Goal: Communication & Community: Share content

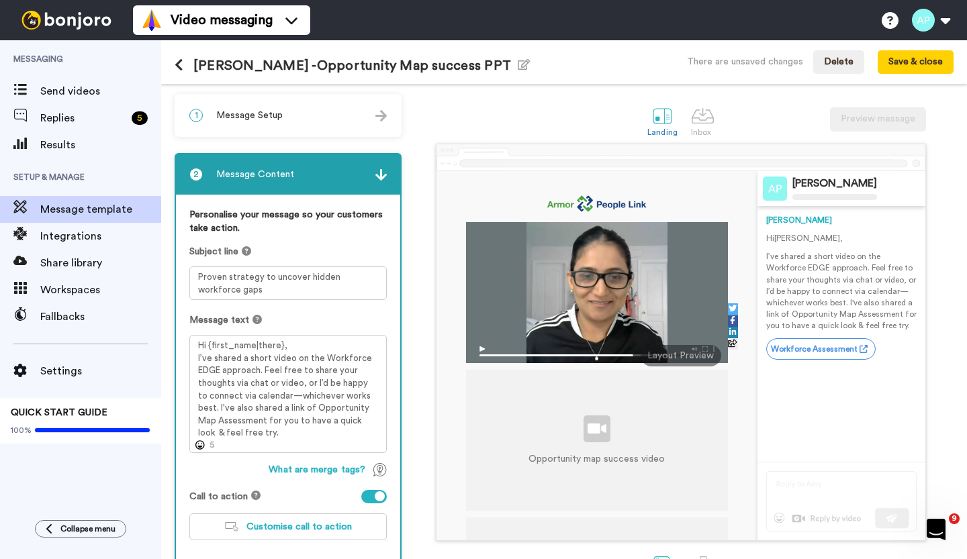
scroll to position [74, 0]
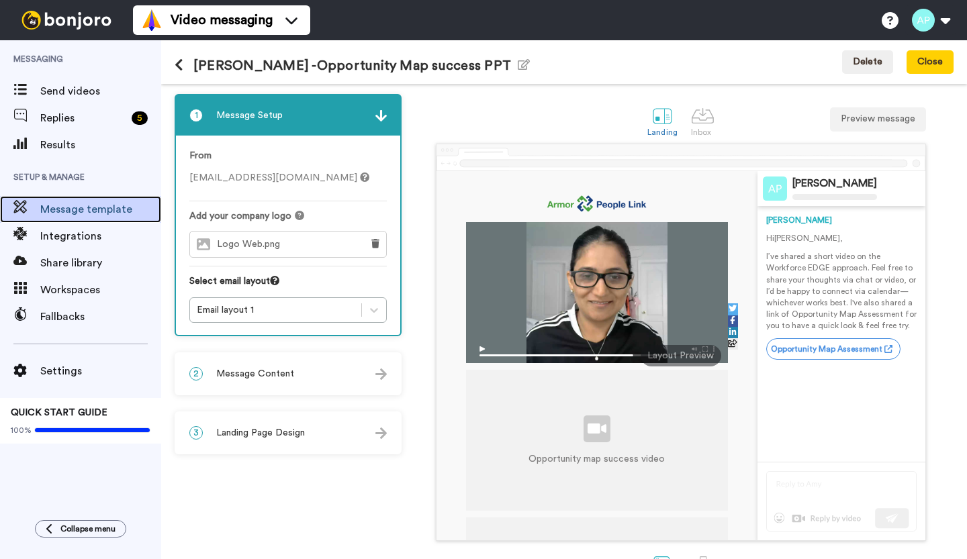
click at [84, 201] on span "Message template" at bounding box center [100, 209] width 121 height 16
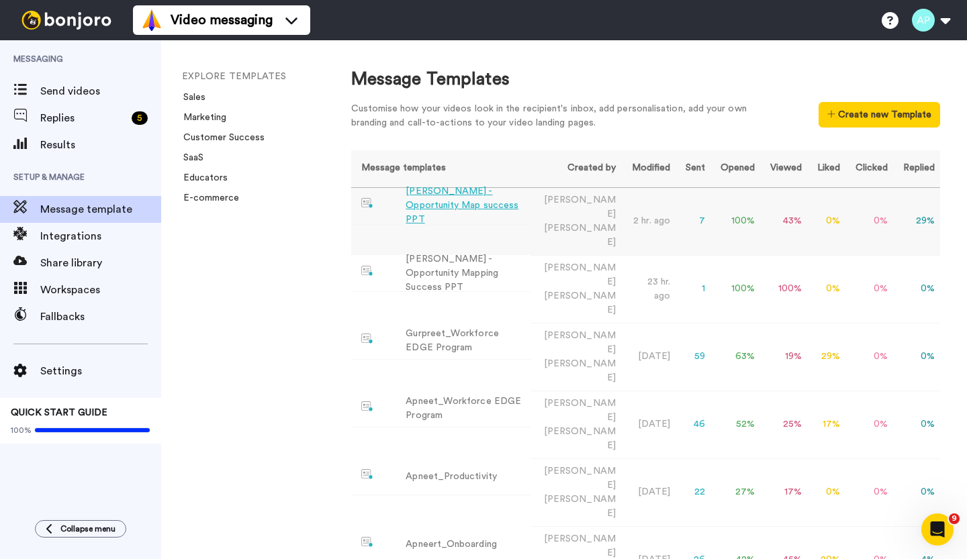
click at [445, 202] on div "[PERSON_NAME] -Opportunity Map success PPT" at bounding box center [466, 206] width 120 height 42
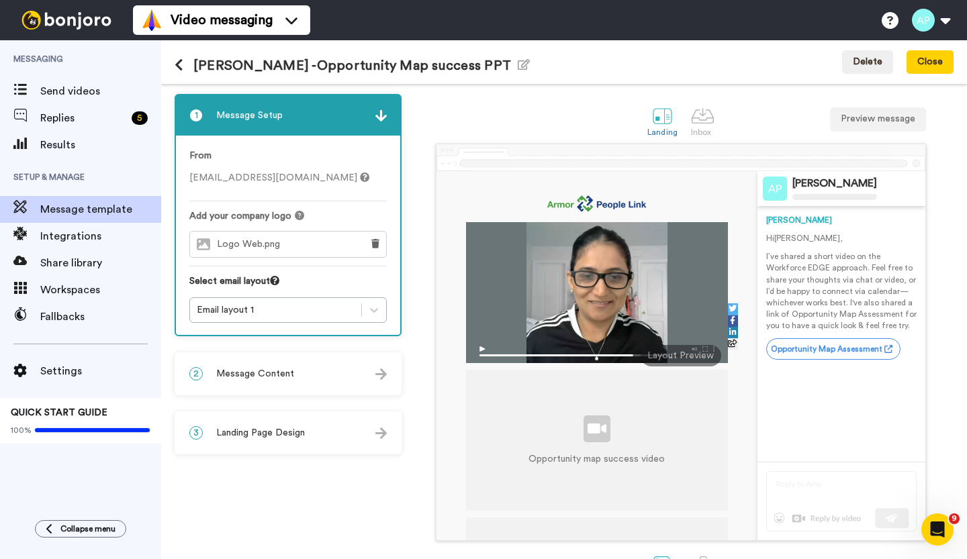
click at [341, 378] on div "2 Message Content" at bounding box center [288, 374] width 224 height 40
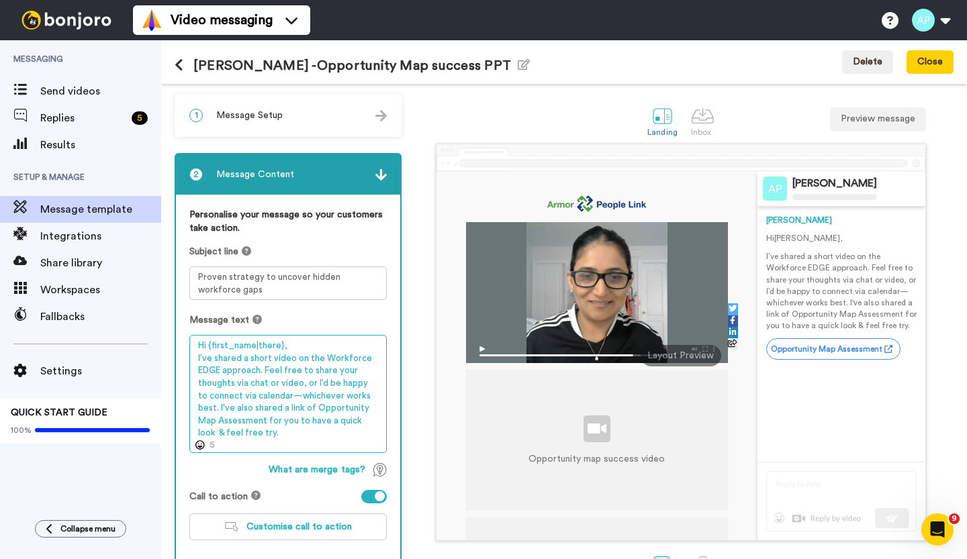
drag, startPoint x: 197, startPoint y: 346, endPoint x: 237, endPoint y: 433, distance: 95.9
click at [237, 433] on textarea "Hi {first_name|there}, I’ve shared a short video on the Workforce EDGE approach…" at bounding box center [287, 394] width 197 height 118
click at [274, 435] on textarea "Hi {first_name|there}, I’ve shared a short video on the Workforce EDGE approach…" at bounding box center [287, 394] width 197 height 118
click at [218, 409] on textarea "Hi {first_name|there}, I’ve shared a short video on the Workforce EDGE approach…" at bounding box center [287, 394] width 197 height 118
drag, startPoint x: 300, startPoint y: 406, endPoint x: 233, endPoint y: 409, distance: 67.2
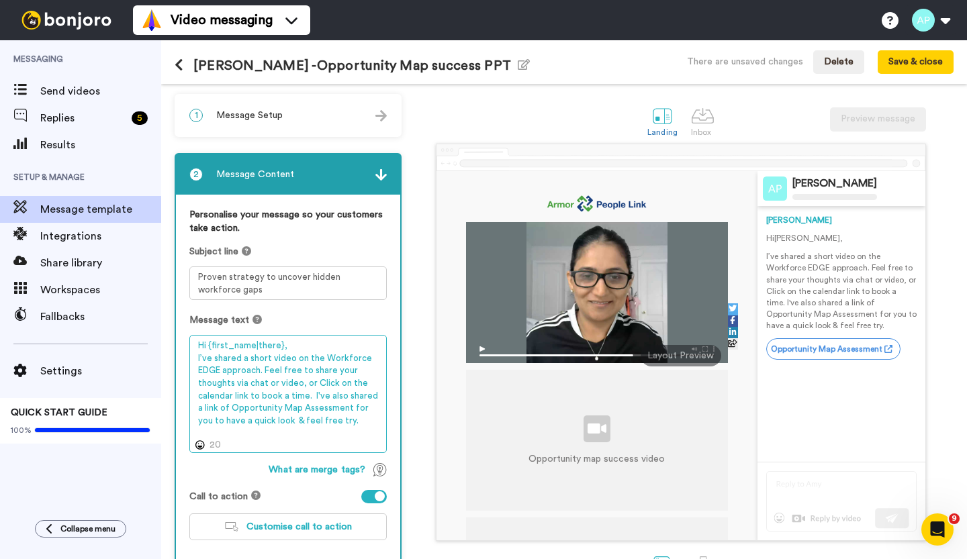
click at [233, 409] on textarea "Hi {first_name|there}, I’ve shared a short video on the Workforce EDGE approach…" at bounding box center [287, 394] width 197 height 118
drag, startPoint x: 339, startPoint y: 422, endPoint x: 197, endPoint y: 351, distance: 158.0
click at [197, 351] on textarea "Hi {first_name|there}, I’ve shared a short video on the Workforce EDGE approach…" at bounding box center [287, 394] width 197 height 118
click at [334, 423] on textarea "Hi {first_name|there}, I’ve shared a short video on the Workforce EDGE approach…" at bounding box center [287, 394] width 197 height 118
drag, startPoint x: 332, startPoint y: 424, endPoint x: 196, endPoint y: 361, distance: 149.4
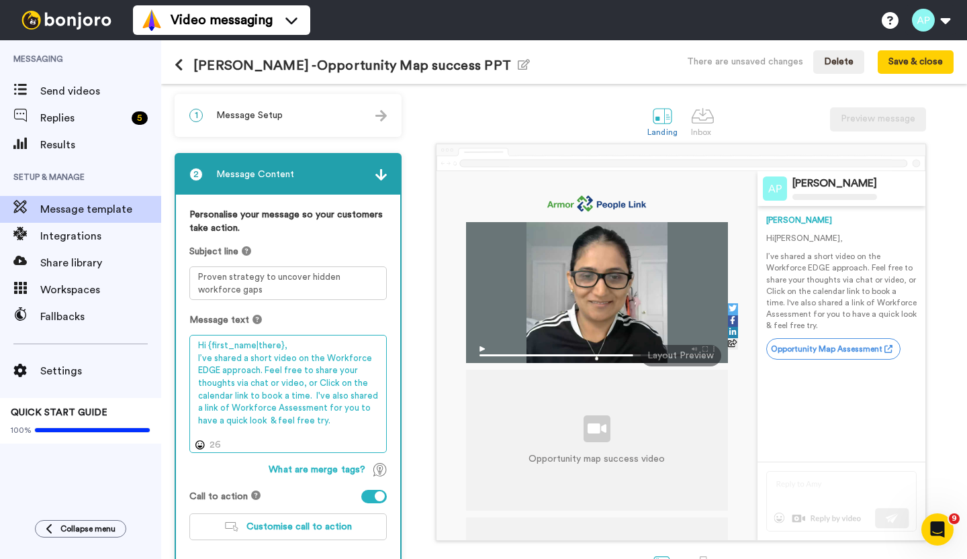
click at [196, 361] on textarea "Hi {first_name|there}, I’ve shared a short video on the Workforce EDGE approach…" at bounding box center [287, 394] width 197 height 118
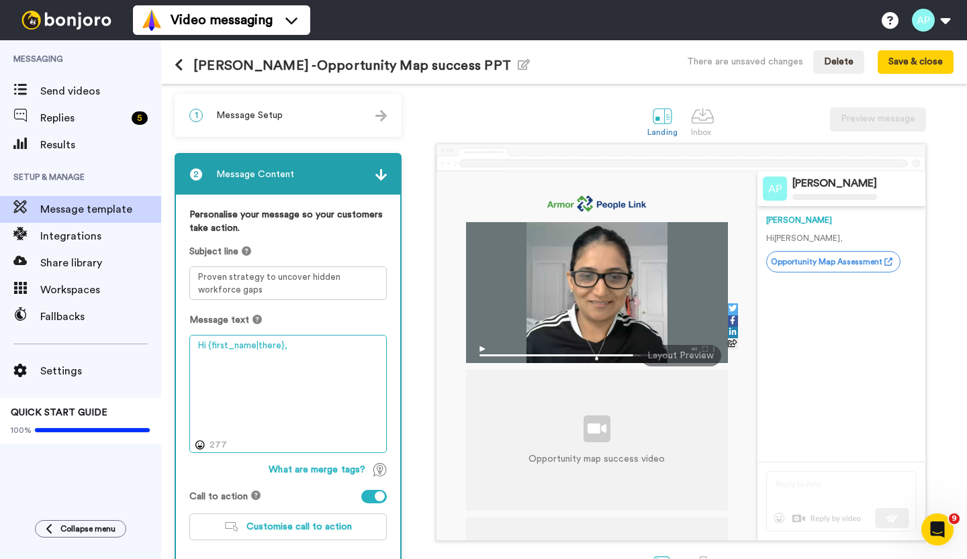
paste textarea "Hi {first_name|there}, I’ve shared a short video introducing the Workforce EDGE…"
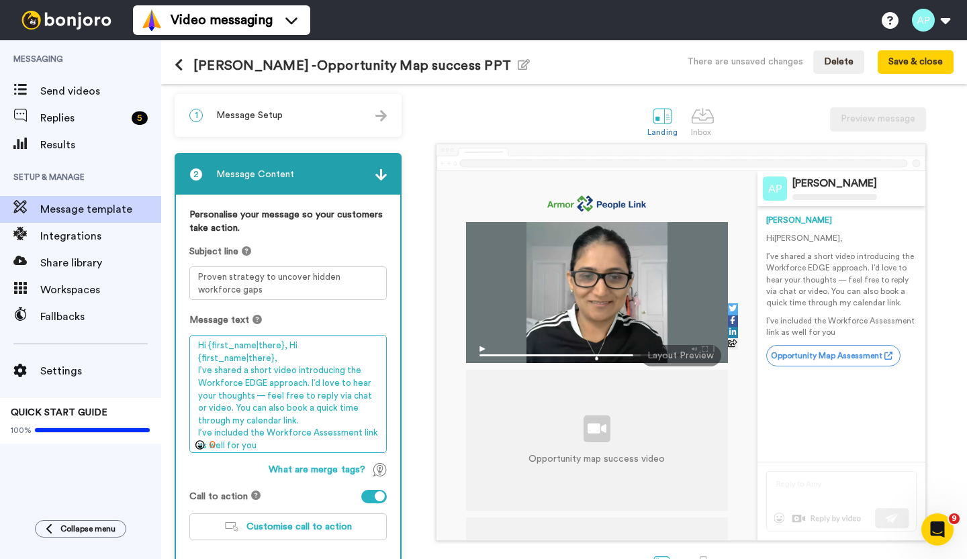
drag, startPoint x: 283, startPoint y: 349, endPoint x: 371, endPoint y: 352, distance: 88.0
click at [371, 352] on textarea "Hi {first_name|there}, Hi {first_name|there}, I’ve shared a short video introdu…" at bounding box center [287, 394] width 197 height 118
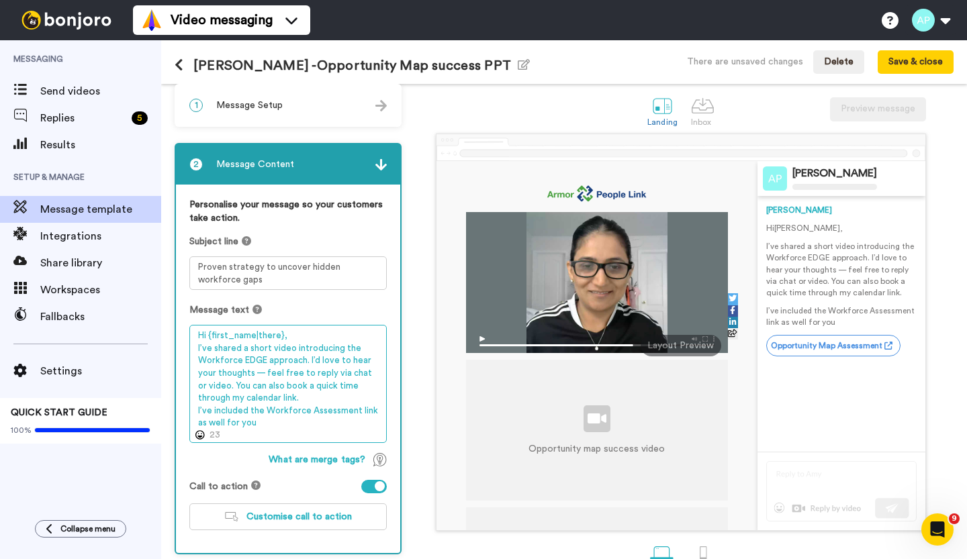
scroll to position [11, 0]
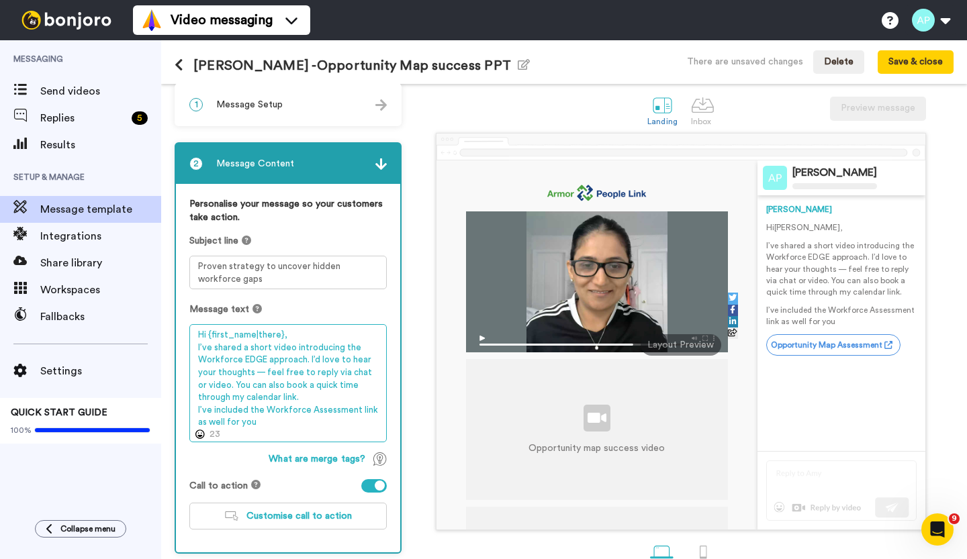
click at [267, 421] on textarea "Hi {first_name|there}, I’ve shared a short video introducing the Workforce EDGE…" at bounding box center [287, 383] width 197 height 118
paste textarea "for you to explore and"
drag, startPoint x: 283, startPoint y: 420, endPoint x: 253, endPoint y: 426, distance: 30.8
click at [253, 426] on textarea "Hi {first_name|there}, I’ve shared a short video introducing the Workforce EDGE…" at bounding box center [287, 383] width 197 height 118
click at [325, 422] on textarea "Hi {first_name|there}, I’ve shared a short video introducing the Workforce EDGE…" at bounding box center [287, 383] width 197 height 118
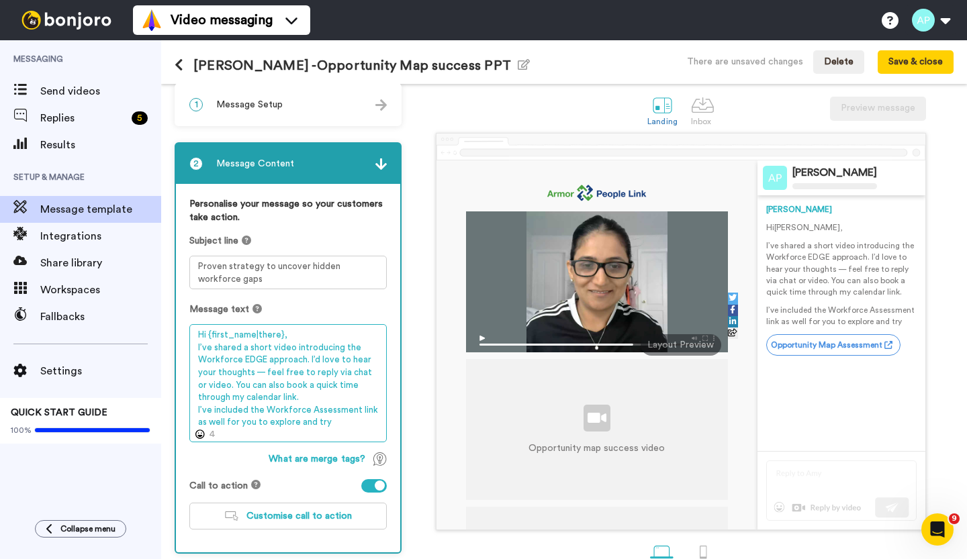
click at [196, 349] on textarea "Hi {first_name|there}, I’ve shared a short video introducing the Workforce EDGE…" at bounding box center [287, 383] width 197 height 118
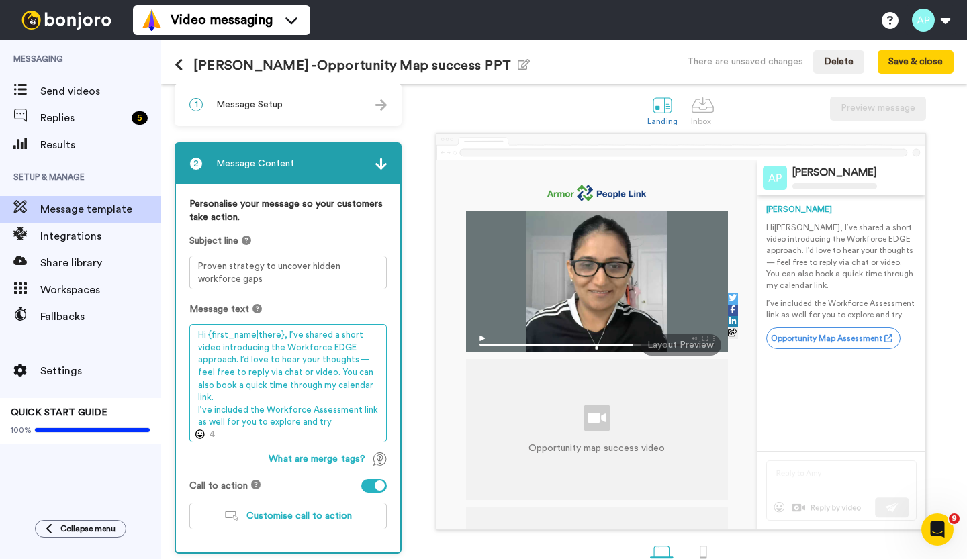
click at [196, 410] on textarea "Hi {first_name|there}, I’ve shared a short video introducing the Workforce EDGE…" at bounding box center [287, 383] width 197 height 118
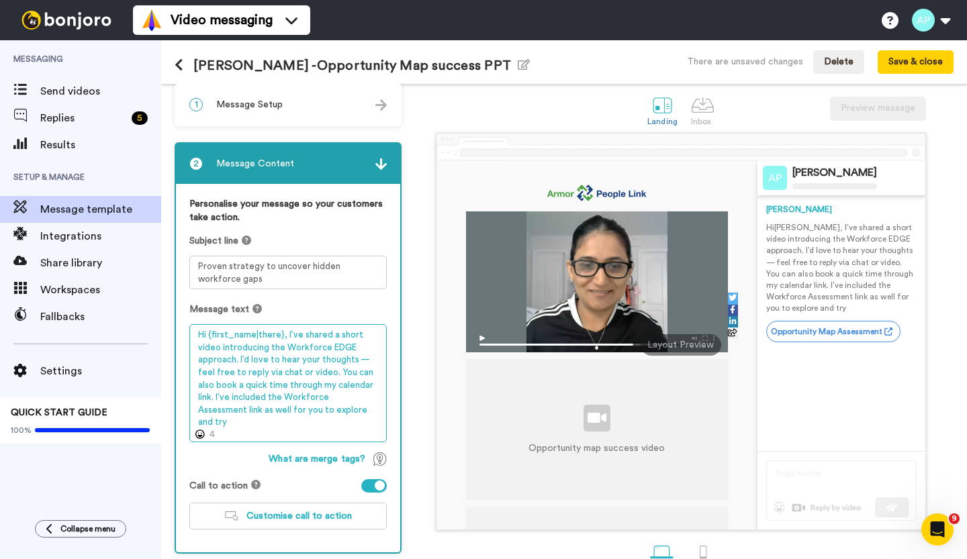
click at [352, 410] on textarea "Hi {first_name|there}, I’ve shared a short video introducing the Workforce EDGE…" at bounding box center [287, 383] width 197 height 118
click at [258, 332] on textarea "Hi {first_name|there}, I’ve shared a short video introducing the Workforce EDGE…" at bounding box center [287, 383] width 197 height 118
click at [257, 334] on textarea "Hi {first_name|there}, I’ve shared a short video introducing the Workforce EDGE…" at bounding box center [287, 383] width 197 height 118
click at [274, 336] on textarea "Hi {first_namethere}, I’ve shared a short video introducing the Workforce EDGE …" at bounding box center [287, 383] width 197 height 118
click at [340, 408] on textarea "Hi {first_name}, I’ve shared a short video introducing the Workforce EDGE appro…" at bounding box center [287, 383] width 197 height 118
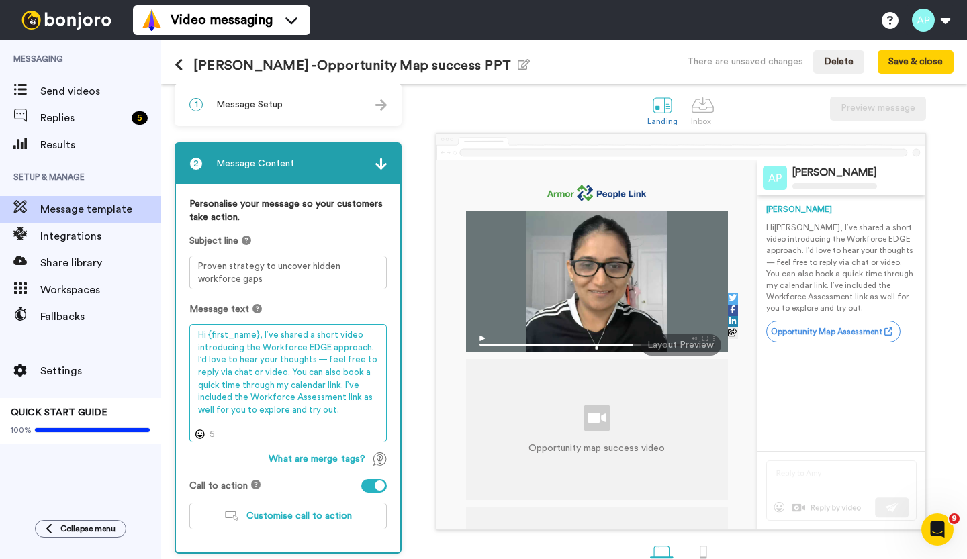
click at [195, 398] on textarea "Hi {first_name}, I’ve shared a short video introducing the Workforce EDGE appro…" at bounding box center [287, 383] width 197 height 118
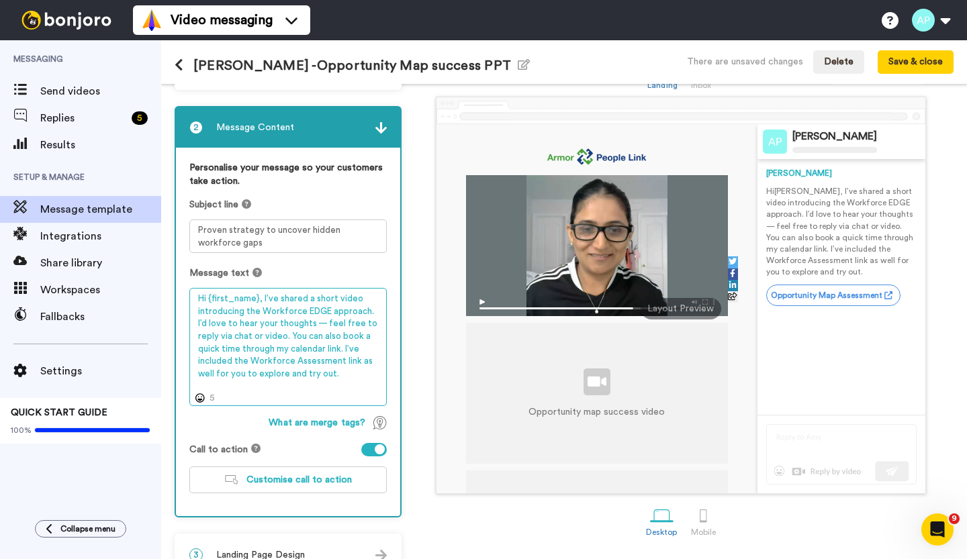
scroll to position [74, 0]
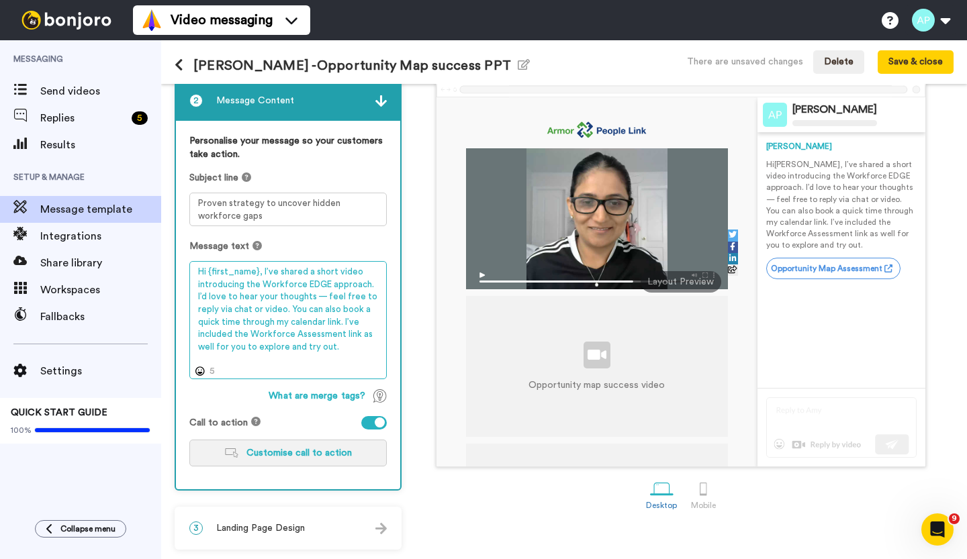
type textarea "Hi {first_name}, I’ve shared a short video introducing the Workforce EDGE appro…"
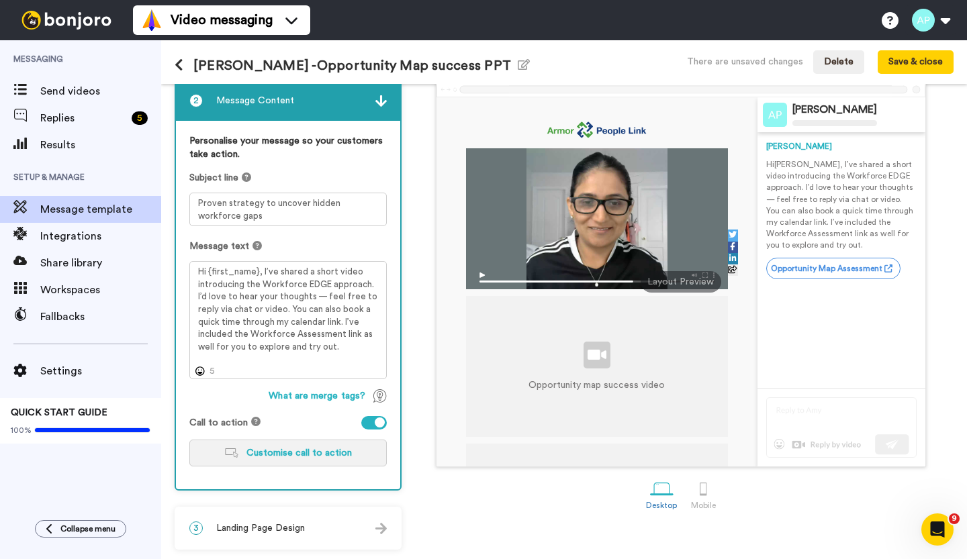
click at [330, 451] on span "Customise call to action" at bounding box center [298, 453] width 105 height 9
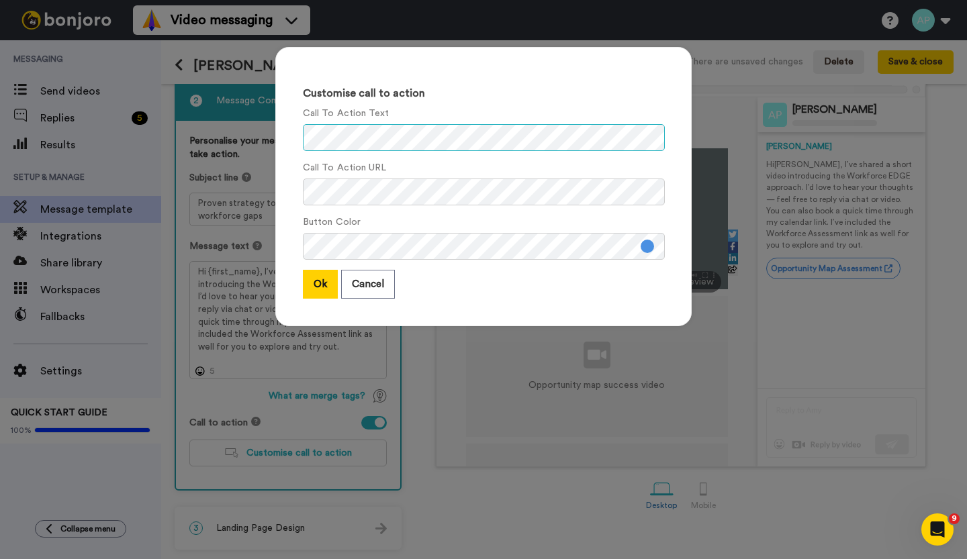
click at [291, 140] on div "Customise call to action Call To Action Text Call To Action URL Button Color Ok…" at bounding box center [483, 186] width 416 height 279
click at [313, 283] on button "Ok" at bounding box center [320, 284] width 35 height 29
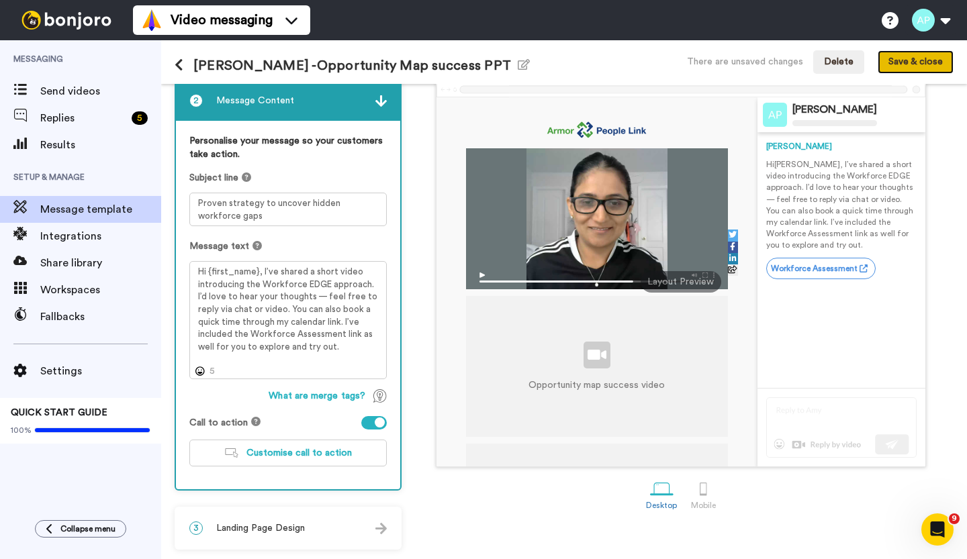
click at [910, 54] on button "Save & close" at bounding box center [916, 62] width 76 height 24
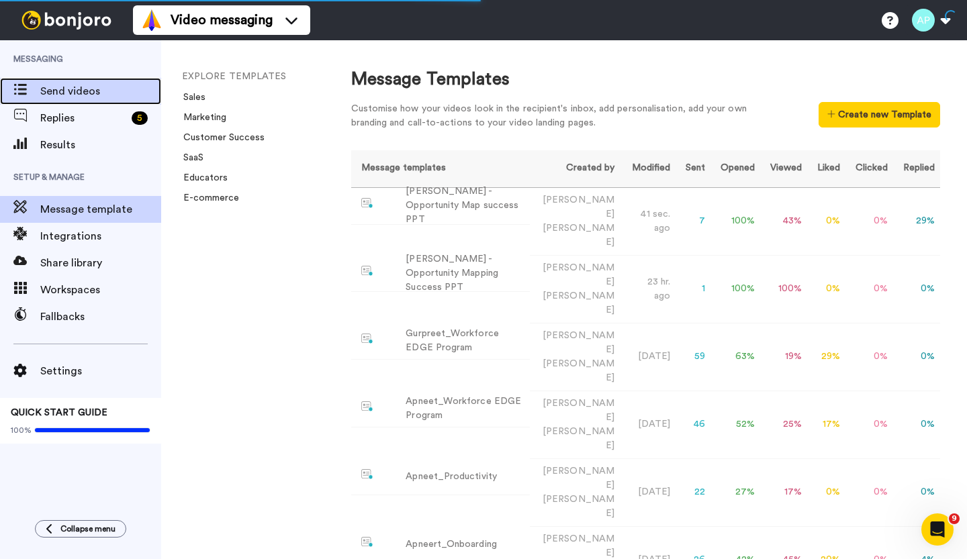
click at [94, 91] on span "Send videos" at bounding box center [100, 91] width 121 height 16
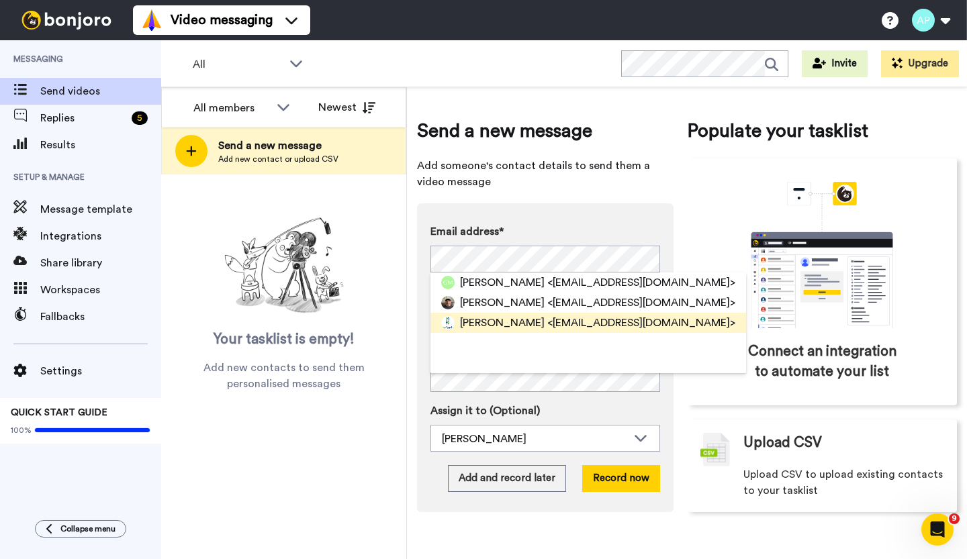
click at [476, 326] on span "Geoff Clendenning" at bounding box center [502, 323] width 85 height 16
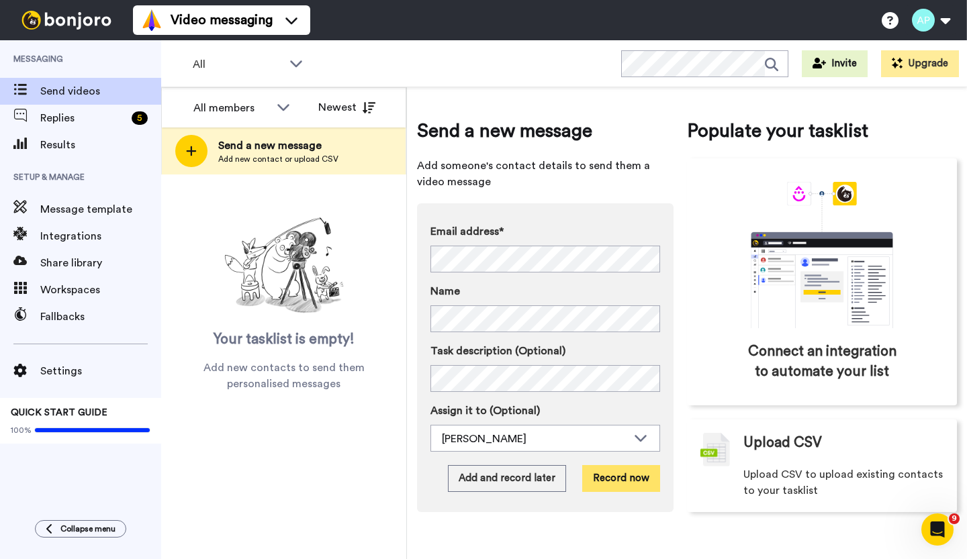
click at [608, 481] on button "Record now" at bounding box center [621, 478] width 78 height 27
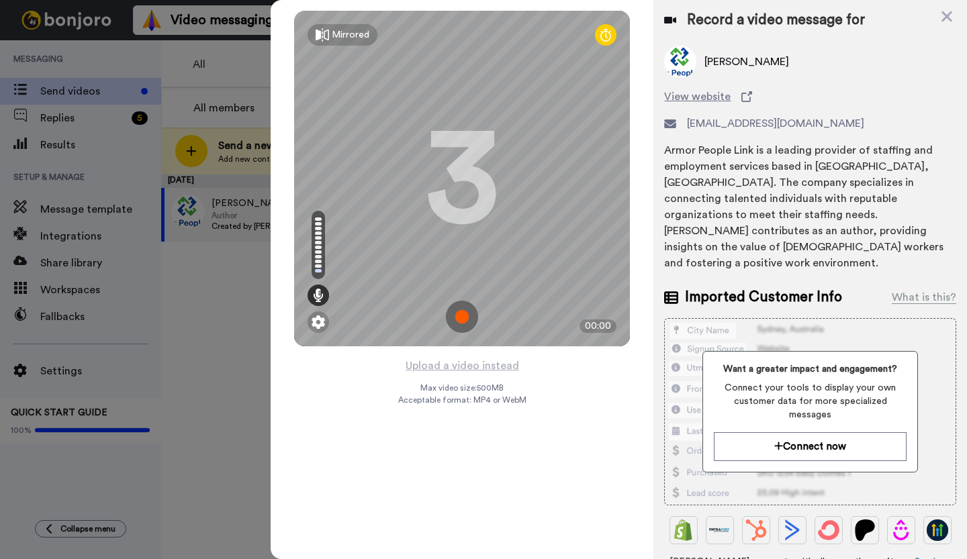
click at [461, 315] on img at bounding box center [462, 317] width 32 height 32
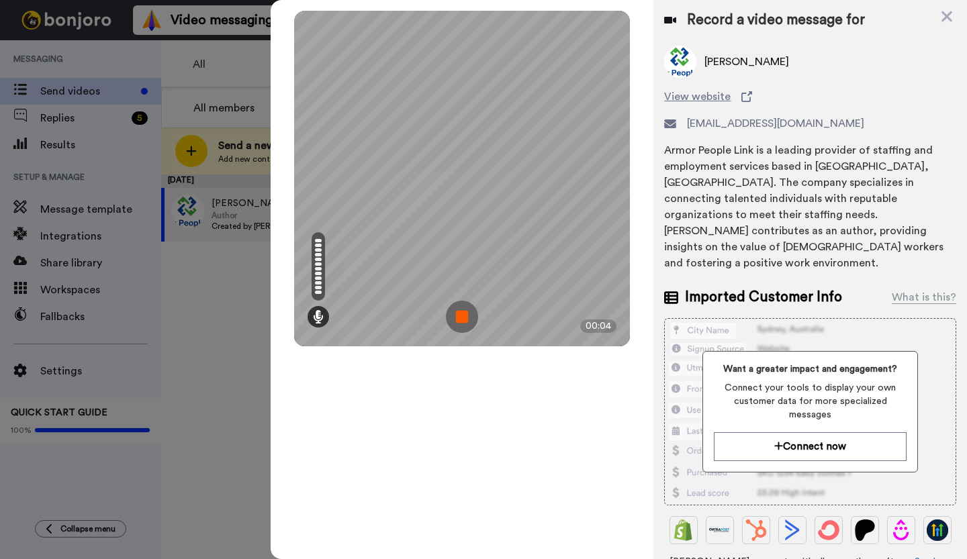
click at [461, 315] on img at bounding box center [462, 317] width 32 height 32
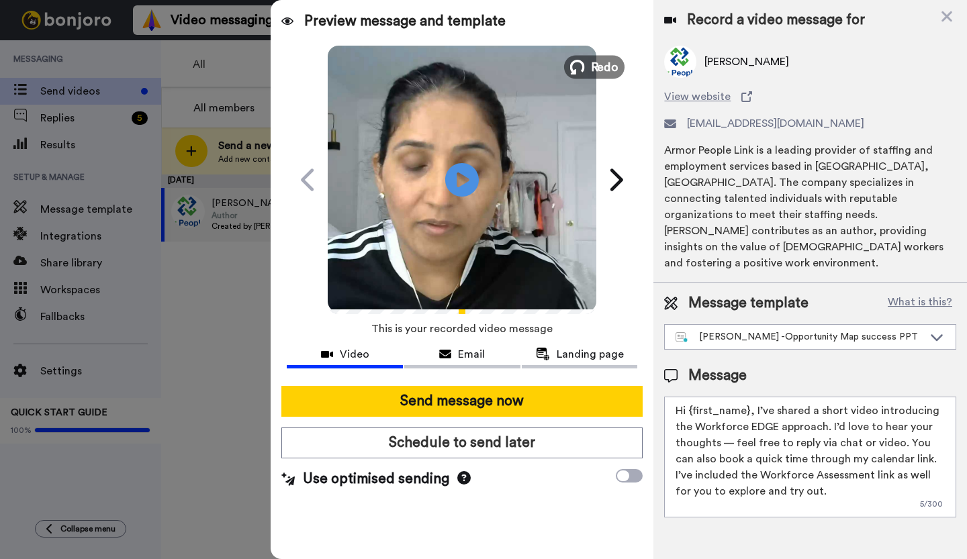
click at [590, 58] on button "Redo" at bounding box center [594, 67] width 60 height 24
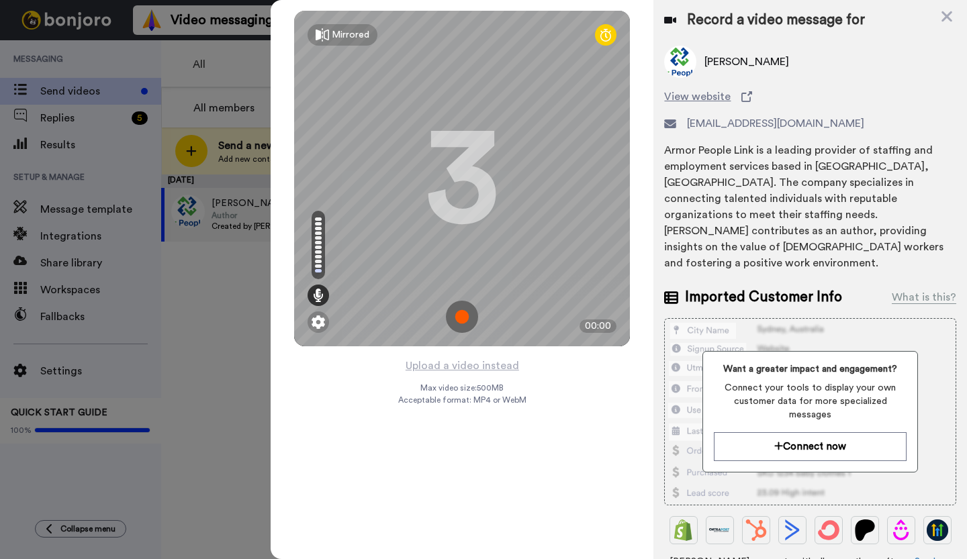
click at [459, 316] on img at bounding box center [462, 317] width 32 height 32
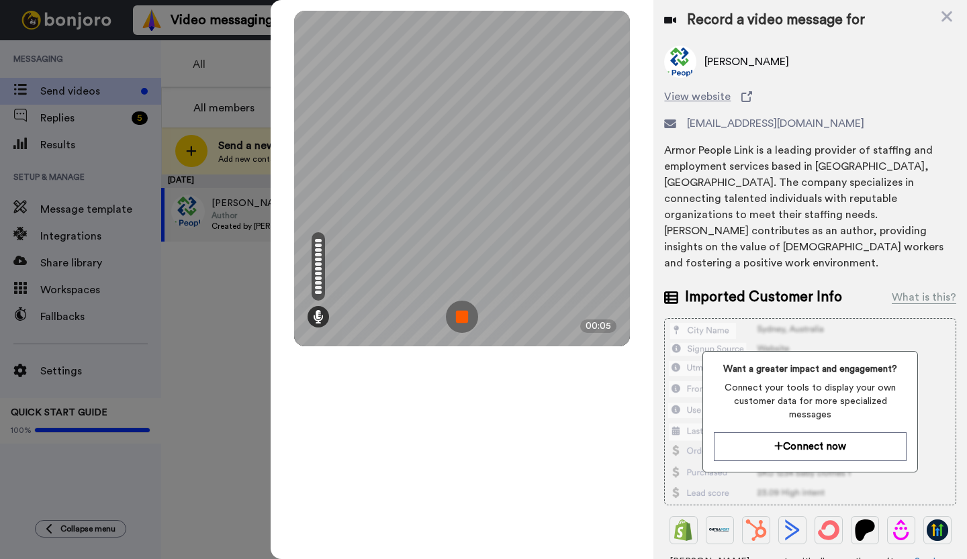
click at [459, 316] on img at bounding box center [462, 317] width 32 height 32
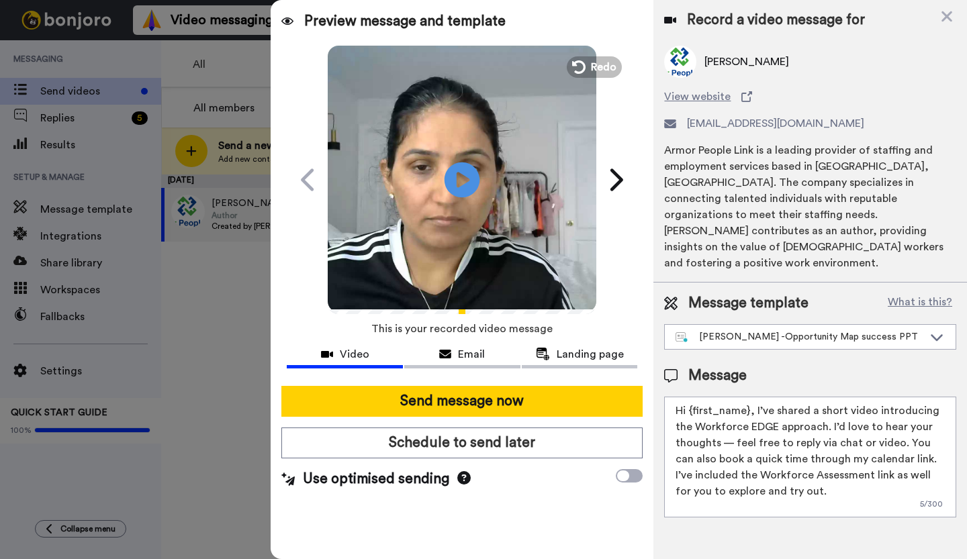
click at [458, 182] on icon "Play/Pause" at bounding box center [463, 180] width 36 height 64
click at [578, 66] on icon at bounding box center [577, 67] width 15 height 15
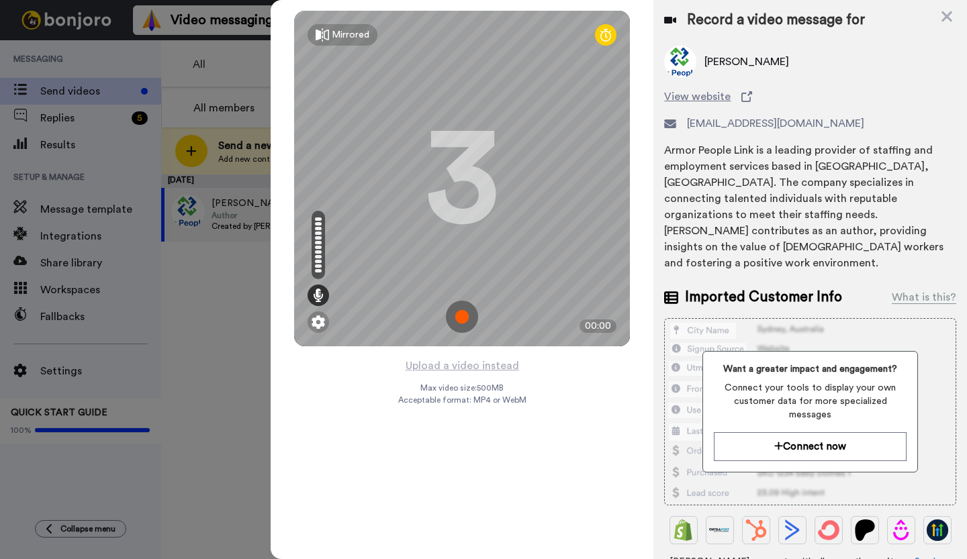
click at [462, 321] on img at bounding box center [462, 317] width 32 height 32
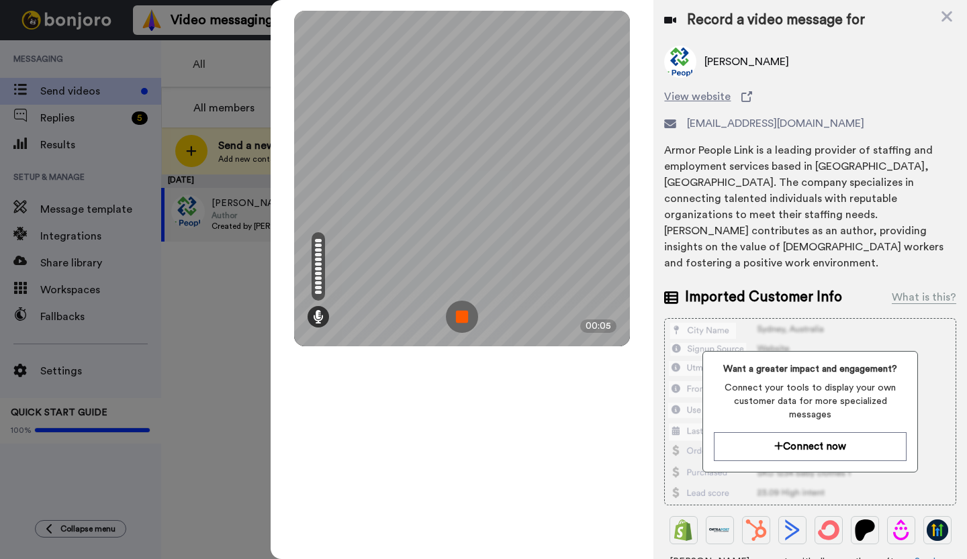
click at [462, 321] on img at bounding box center [462, 317] width 32 height 32
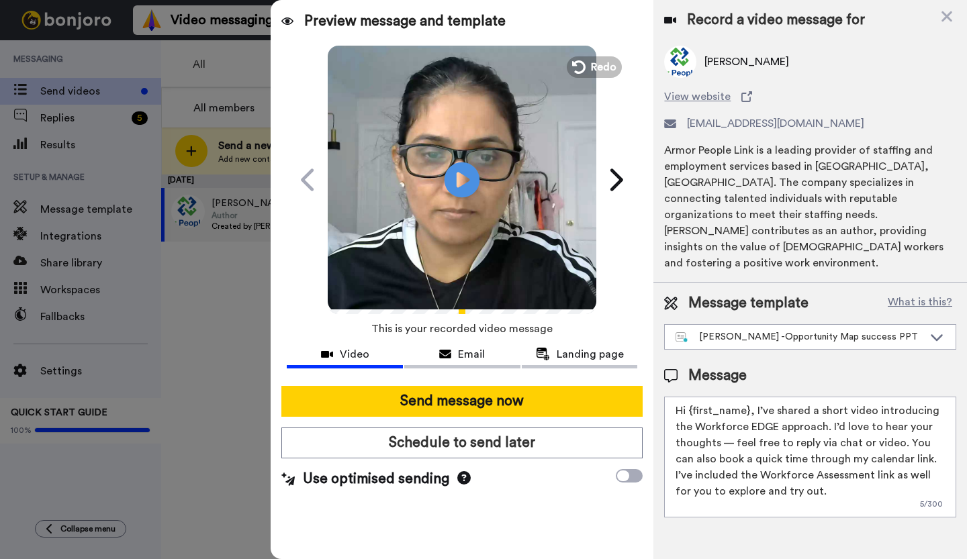
click at [460, 179] on icon "Play/Pause" at bounding box center [463, 180] width 36 height 64
click at [580, 63] on icon at bounding box center [577, 67] width 15 height 15
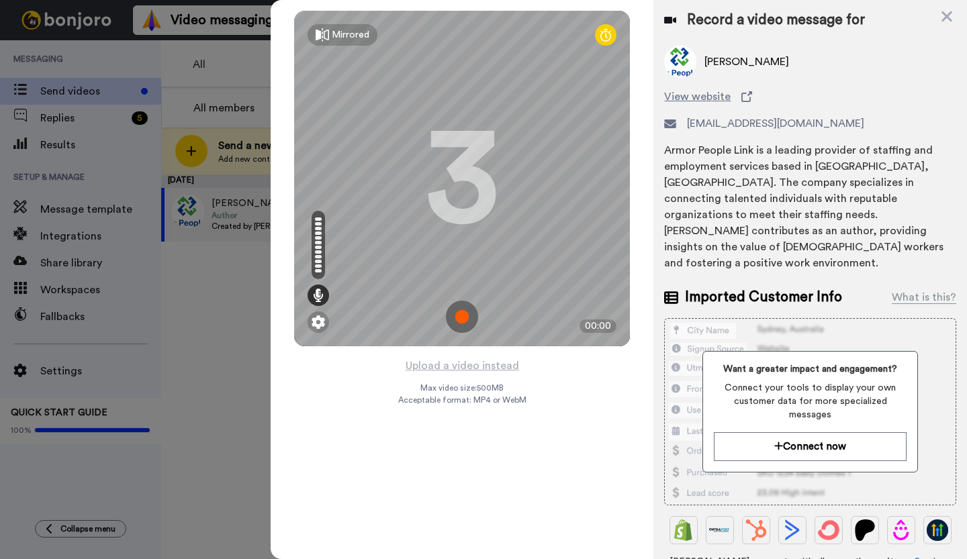
click at [461, 316] on img at bounding box center [462, 317] width 32 height 32
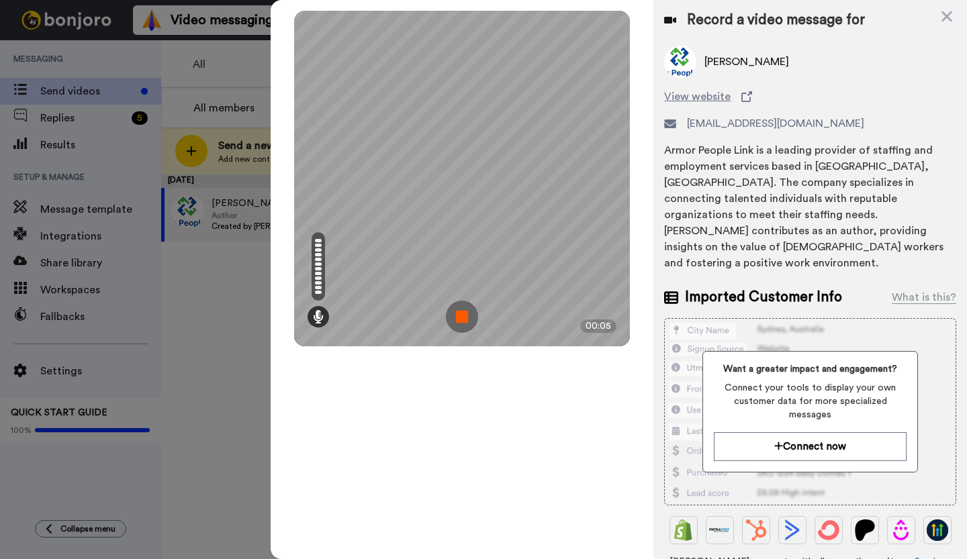
click at [461, 316] on img at bounding box center [462, 317] width 32 height 32
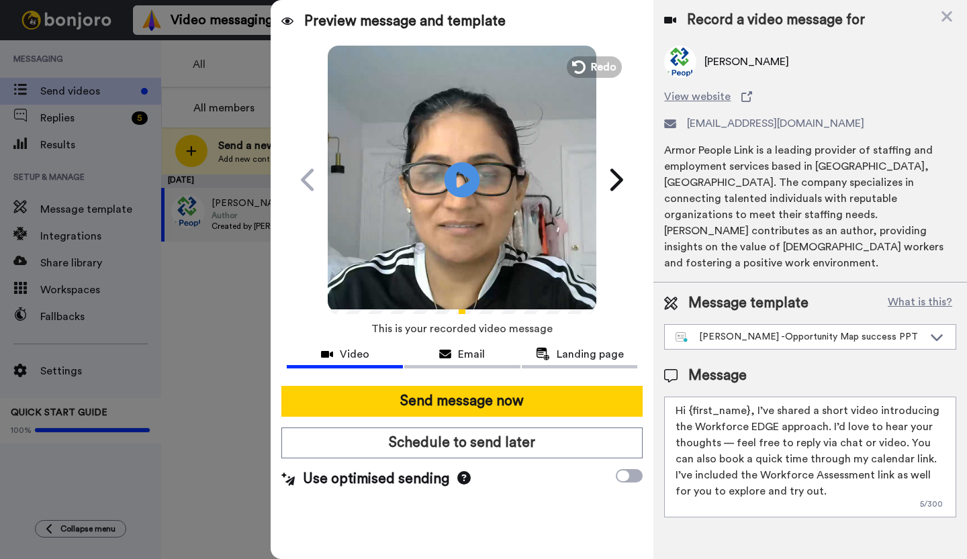
click at [451, 192] on icon at bounding box center [463, 180] width 36 height 36
click at [584, 66] on icon at bounding box center [577, 67] width 15 height 15
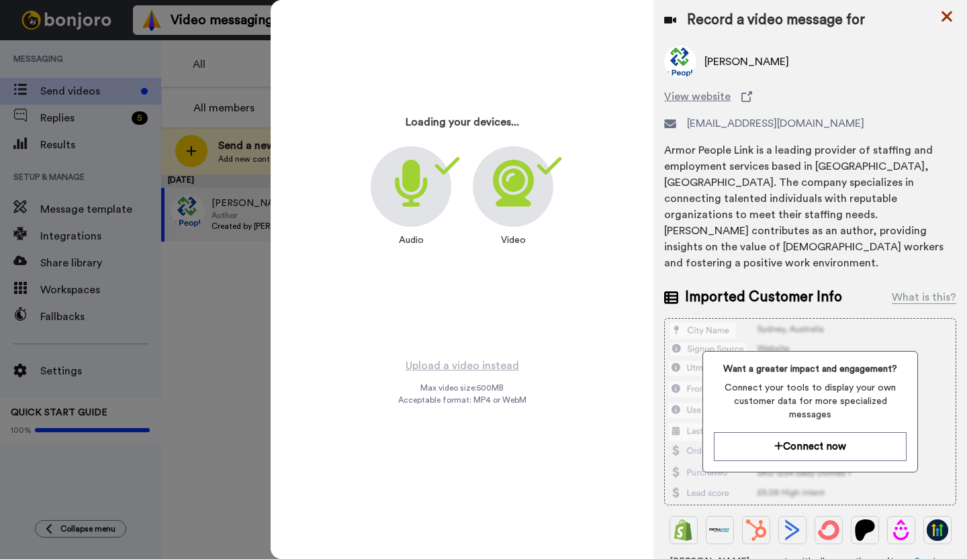
click at [946, 20] on icon at bounding box center [946, 16] width 13 height 17
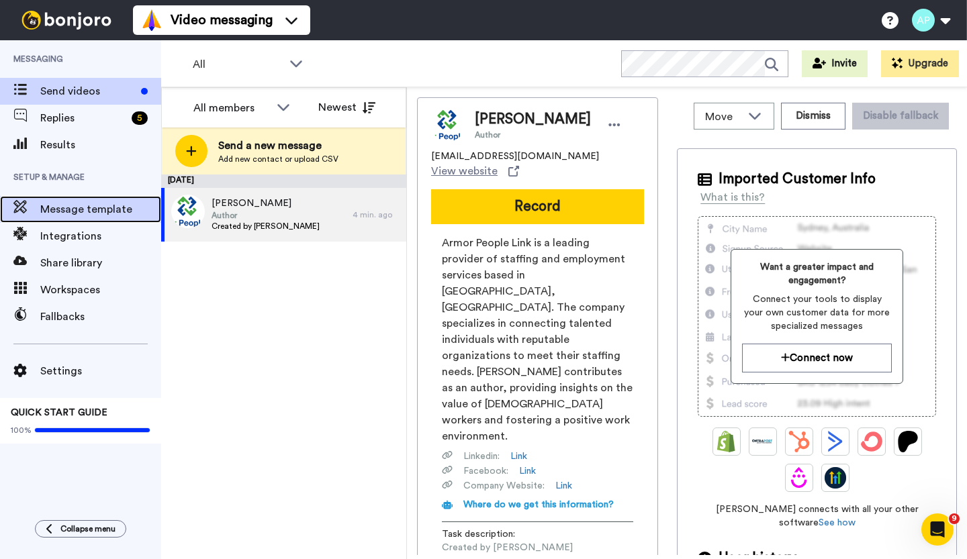
click at [83, 207] on span "Message template" at bounding box center [100, 209] width 121 height 16
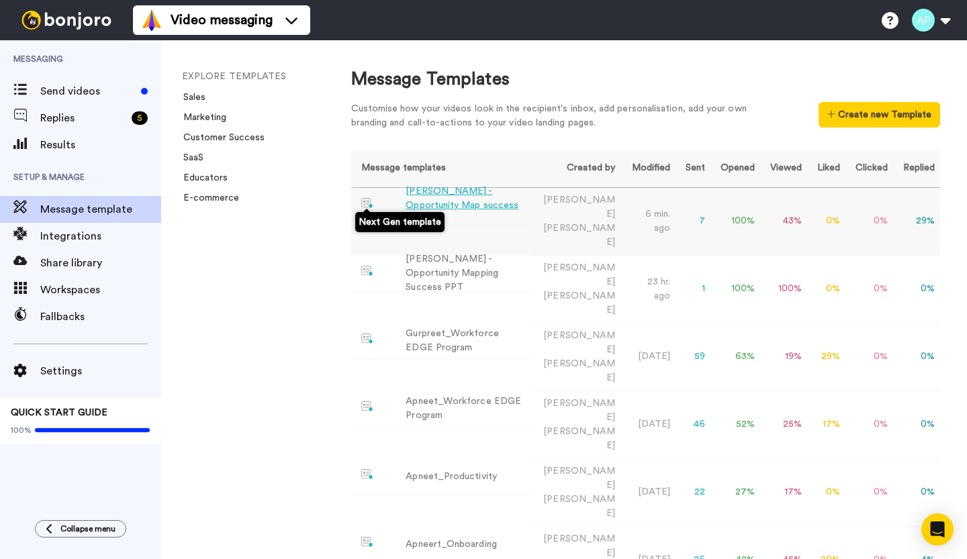
click at [406, 201] on div "[PERSON_NAME] -Opportunity Map success PPT" at bounding box center [465, 206] width 119 height 42
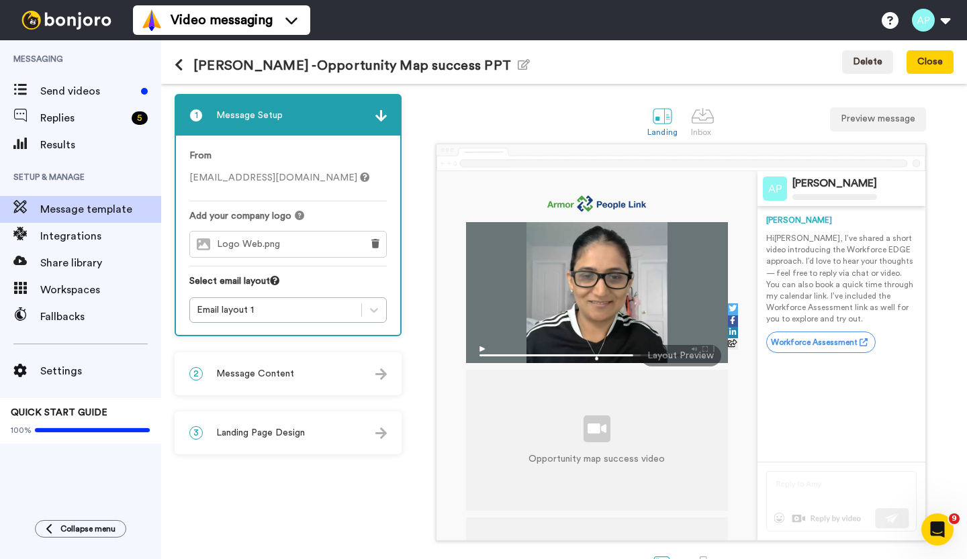
click at [246, 383] on div "2 Message Content" at bounding box center [288, 374] width 224 height 40
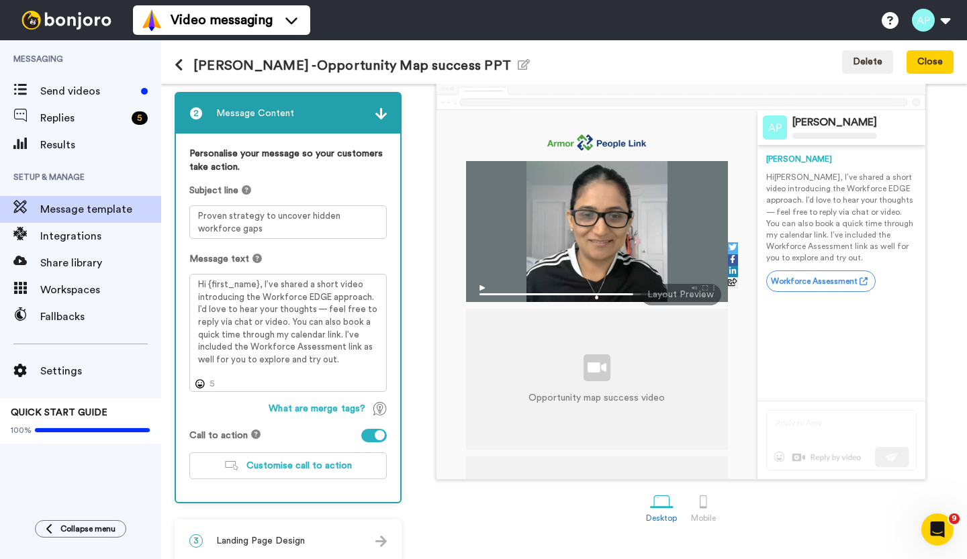
scroll to position [62, 0]
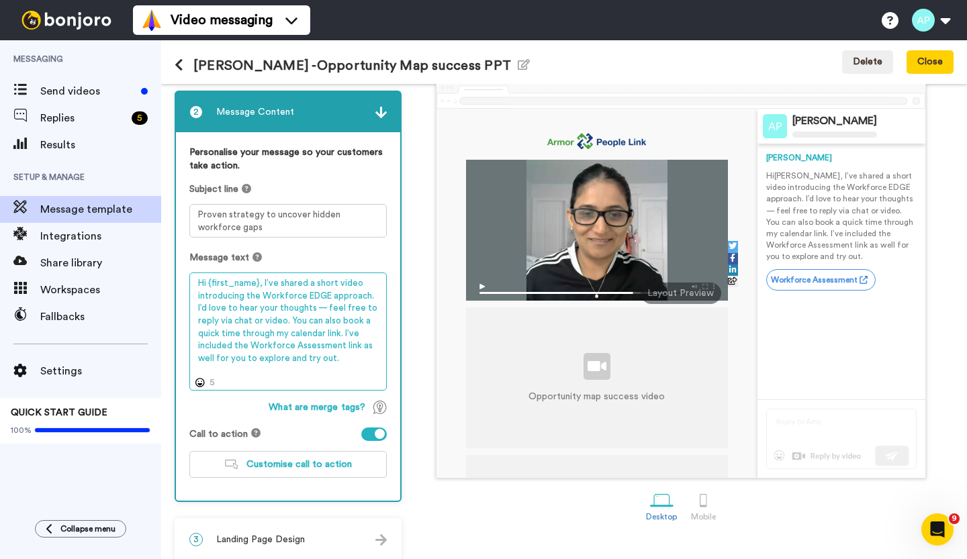
click at [338, 359] on textarea "Hi {first_name}, I’ve shared a short video introducing the Workforce EDGE appro…" at bounding box center [287, 332] width 197 height 118
paste textarea "I’ve"
drag, startPoint x: 349, startPoint y: 359, endPoint x: 341, endPoint y: 332, distance: 27.4
click at [341, 332] on textarea "Hi {first_name}, I’ve shared a short video introducing the Workforce EDGE appro…" at bounding box center [287, 332] width 197 height 118
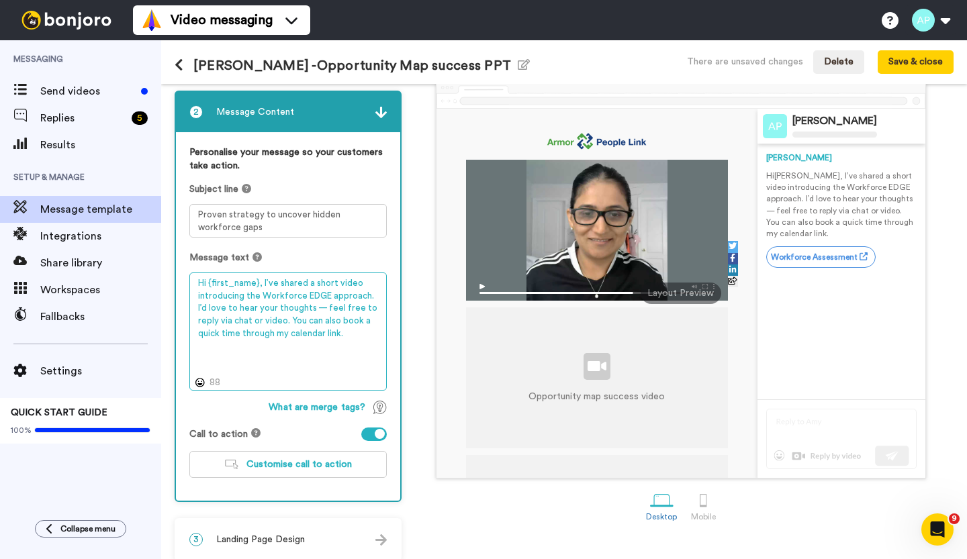
paste textarea "I’ve also included a link to the Workforce Assessment so you can try it firstha…"
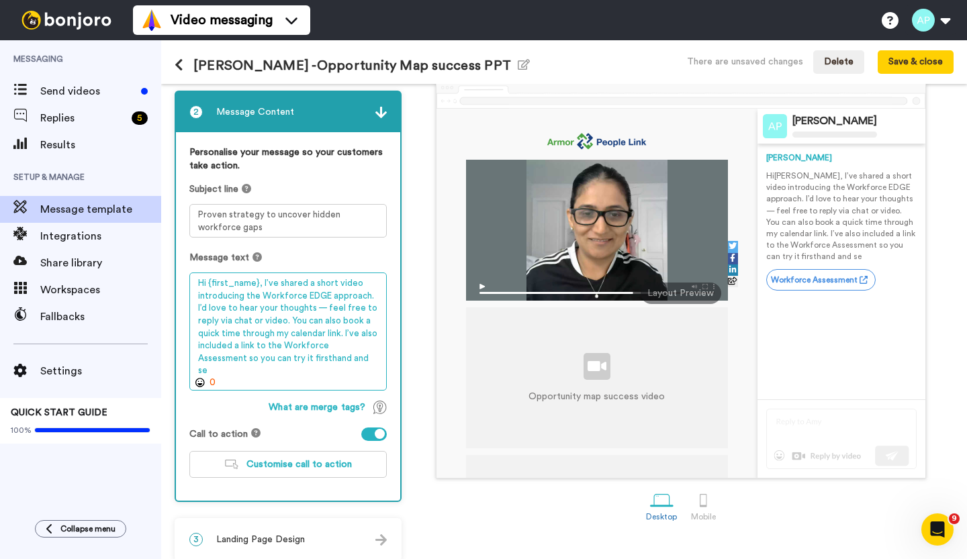
click at [330, 361] on textarea "Hi {first_name}, I’ve shared a short video introducing the Workforce EDGE appro…" at bounding box center [287, 332] width 197 height 118
drag, startPoint x: 330, startPoint y: 361, endPoint x: 298, endPoint y: 357, distance: 31.8
click at [298, 357] on textarea "Hi {first_name}, I’ve shared a short video introducing the Workforce EDGE appro…" at bounding box center [287, 332] width 197 height 118
click at [279, 359] on textarea "Hi {first_name}, I’ve shared a short video introducing the Workforce EDGE appro…" at bounding box center [287, 332] width 197 height 118
click at [306, 359] on textarea "Hi {first_name}, I’ve shared a short video introducing the Workforce EDGE appro…" at bounding box center [287, 332] width 197 height 118
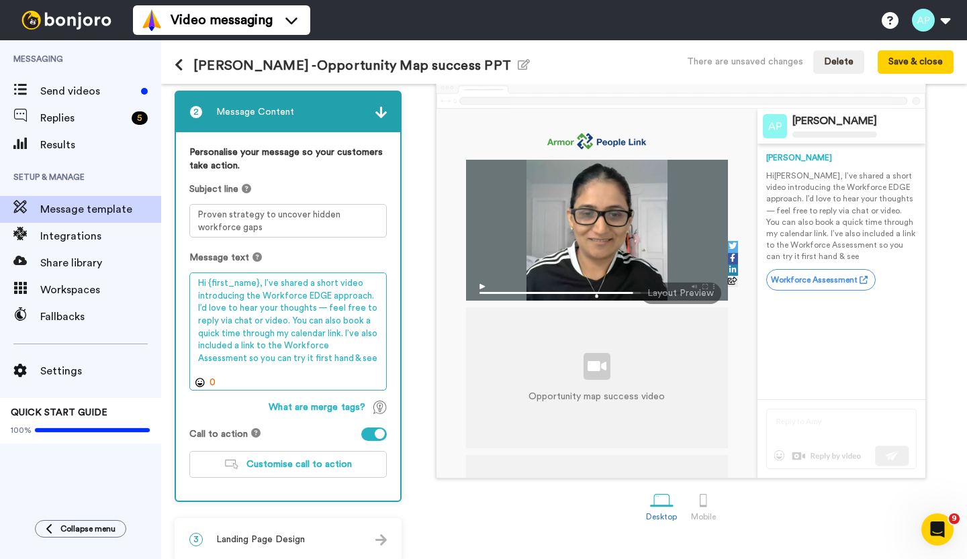
drag, startPoint x: 300, startPoint y: 358, endPoint x: 261, endPoint y: 359, distance: 39.0
click at [261, 359] on textarea "Hi {first_name}, I’ve shared a short video introducing the Workforce EDGE appro…" at bounding box center [287, 332] width 197 height 118
click at [294, 353] on textarea "Hi {first_name}, I’ve shared a short video introducing the Workforce EDGE appro…" at bounding box center [287, 332] width 197 height 118
click at [305, 361] on textarea "Hi {first_name}, I’ve shared a short video introducing the Workforce EDGE appro…" at bounding box center [287, 332] width 197 height 118
click at [307, 359] on textarea "Hi {first_name}, I’ve shared a short video introducing the Workforce EDGE appro…" at bounding box center [287, 332] width 197 height 118
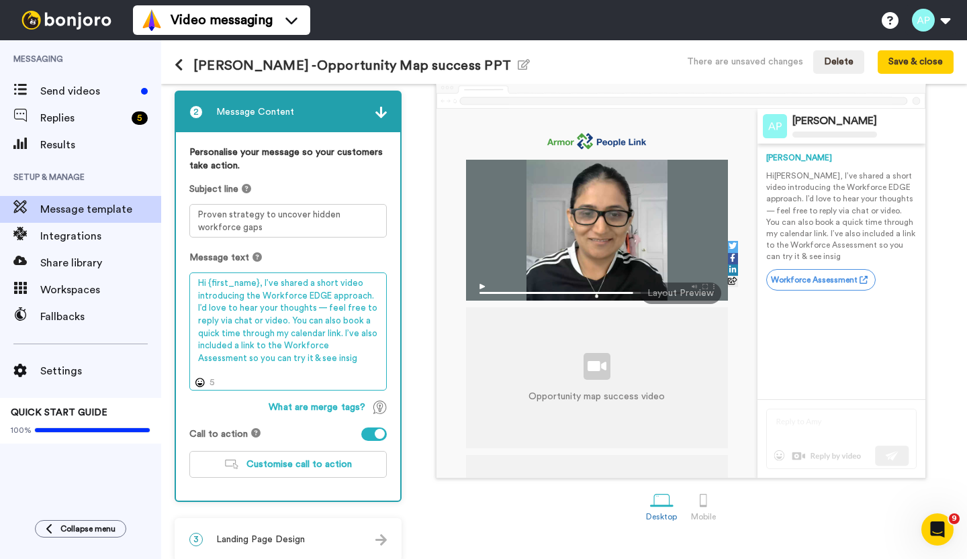
click at [307, 359] on textarea "Hi {first_name}, I’ve shared a short video introducing the Workforce EDGE appro…" at bounding box center [287, 332] width 197 height 118
click at [289, 320] on textarea "Hi {first_name}, I’ve shared a short video introducing the Workforce EDGE appro…" at bounding box center [287, 332] width 197 height 118
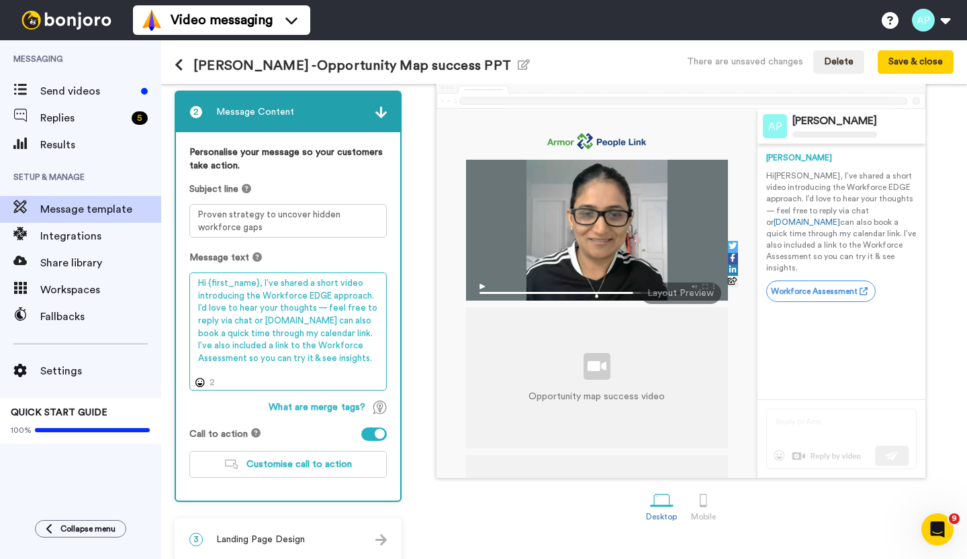
click at [279, 321] on textarea "Hi {first_name}, I’ve shared a short video introducing the Workforce EDGE appro…" at bounding box center [287, 332] width 197 height 118
drag, startPoint x: 279, startPoint y: 321, endPoint x: 308, endPoint y: 358, distance: 46.5
click at [308, 358] on textarea "Hi {first_name}, I’ve shared a short video introducing the Workforce EDGE appro…" at bounding box center [287, 332] width 197 height 118
click at [287, 318] on textarea "Hi {first_name}, I’ve shared a short video introducing the Workforce EDGE appro…" at bounding box center [287, 332] width 197 height 118
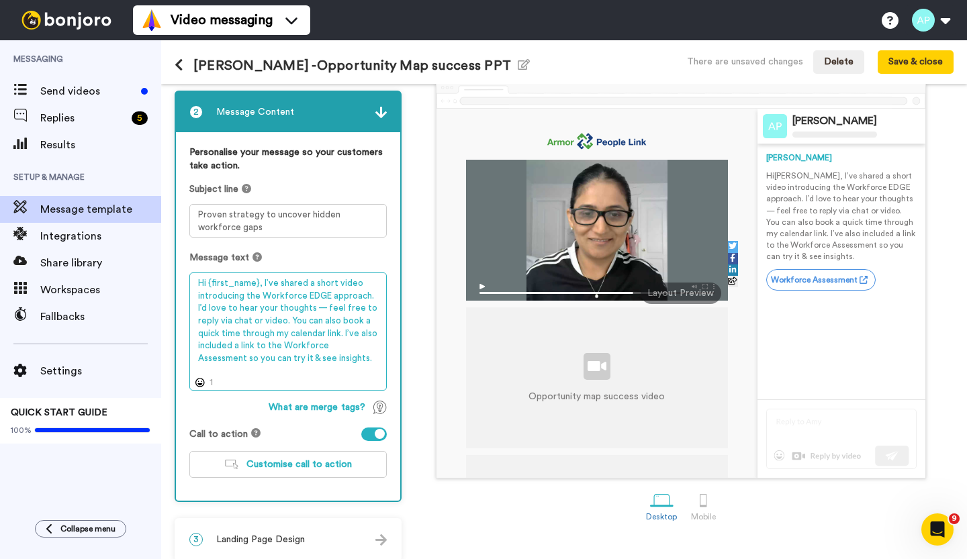
click at [324, 307] on textarea "Hi {first_name}, I’ve shared a short video introducing the Workforce EDGE appro…" at bounding box center [287, 332] width 197 height 118
click at [221, 332] on textarea "Hi {first_name}, I’ve shared a short video introducing the Workforce EDGE appro…" at bounding box center [287, 332] width 197 height 118
click at [320, 356] on textarea "Hi {first_name}, I’ve shared a short video introducing the Workforce EDGE appro…" at bounding box center [287, 332] width 197 height 118
click at [325, 357] on textarea "Hi {first_name}, I’ve shared a short video introducing the Workforce EDGE appro…" at bounding box center [287, 332] width 197 height 118
click at [352, 358] on textarea "Hi {first_name}, I’ve shared a short video introducing the Workforce EDGE appro…" at bounding box center [287, 332] width 197 height 118
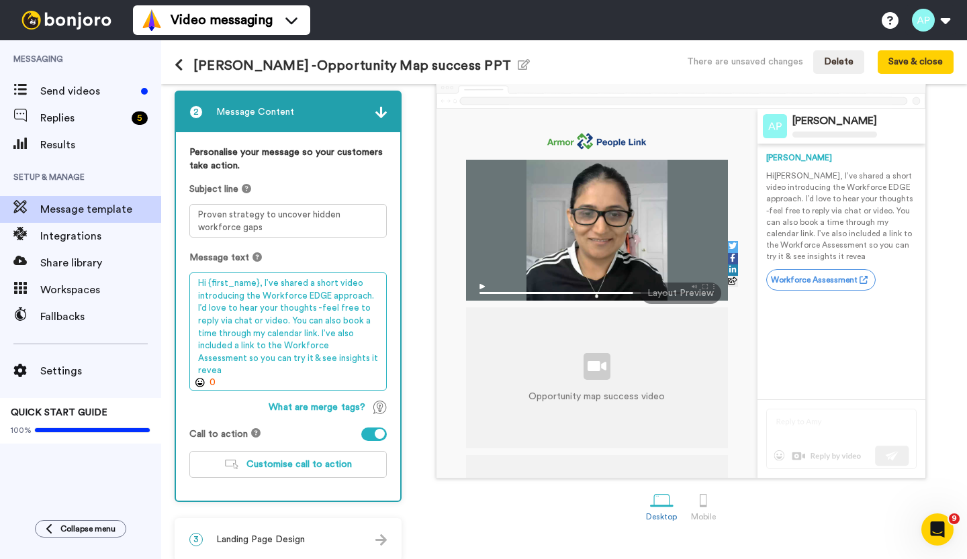
click at [324, 358] on textarea "Hi {first_name}, I’ve shared a short video introducing the Workforce EDGE appro…" at bounding box center [287, 332] width 197 height 118
click at [350, 361] on textarea "Hi {first_name}, I’ve shared a short video introducing the Workforce EDGE appro…" at bounding box center [287, 332] width 197 height 118
drag, startPoint x: 355, startPoint y: 357, endPoint x: 320, endPoint y: 335, distance: 41.9
click at [320, 335] on textarea "Hi {first_name}, I’ve shared a short video introducing the Workforce EDGE appro…" at bounding box center [287, 332] width 197 height 118
click at [356, 357] on textarea "Hi {first_name}, I’ve shared a short video introducing the Workforce EDGE appro…" at bounding box center [287, 332] width 197 height 118
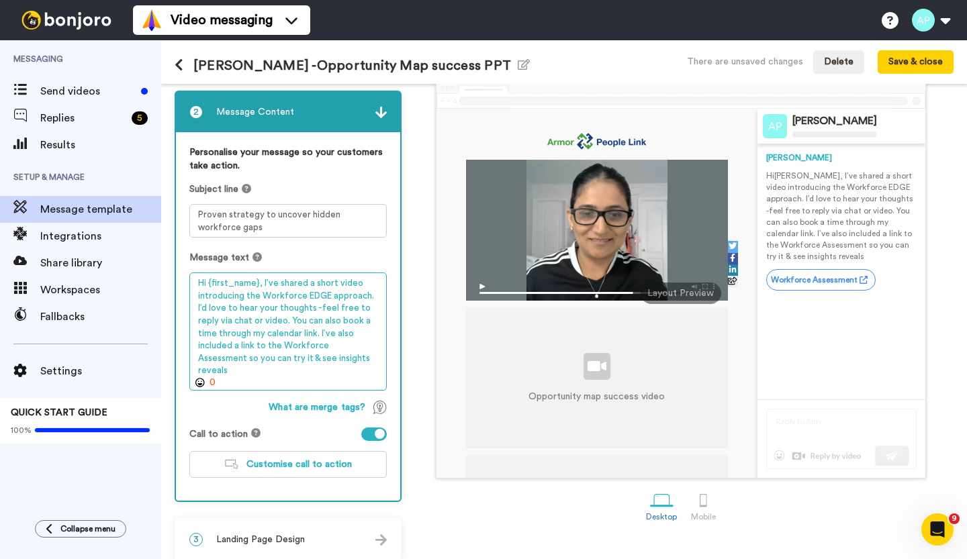
drag, startPoint x: 356, startPoint y: 357, endPoint x: 318, endPoint y: 331, distance: 45.5
click at [318, 331] on textarea "Hi {first_name}, I’ve shared a short video introducing the Workforce EDGE appro…" at bounding box center [287, 332] width 197 height 118
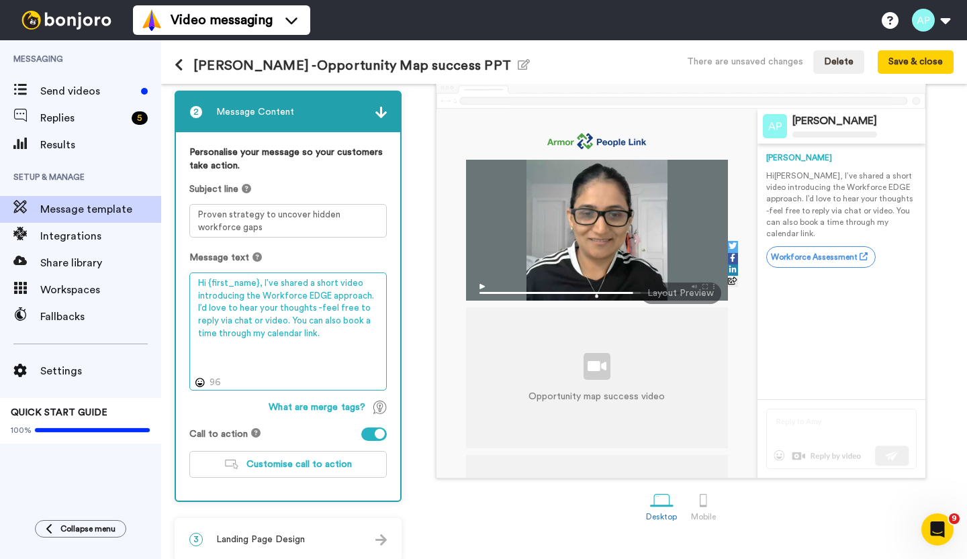
paste textarea "I’ve added the Workforce Assessment link for you to explore and see what insigh…"
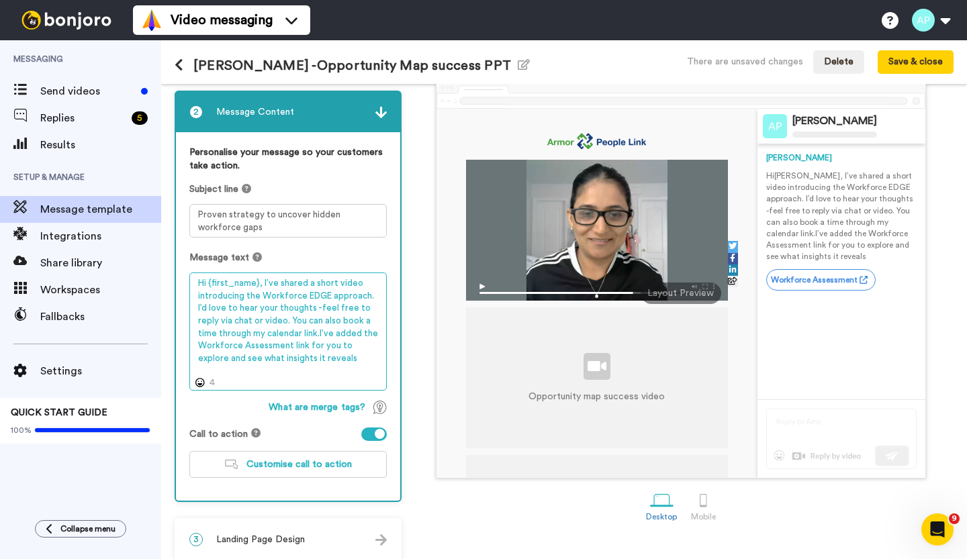
click at [361, 375] on textarea "Hi {first_name}, I’ve shared a short video introducing the Workforce EDGE appro…" at bounding box center [287, 332] width 197 height 118
click at [318, 332] on textarea "Hi {first_name}, I’ve shared a short video introducing the Workforce EDGE appro…" at bounding box center [287, 332] width 197 height 118
type textarea "Hi {first_name}, I’ve shared a short video introducing the Workforce EDGE appro…"
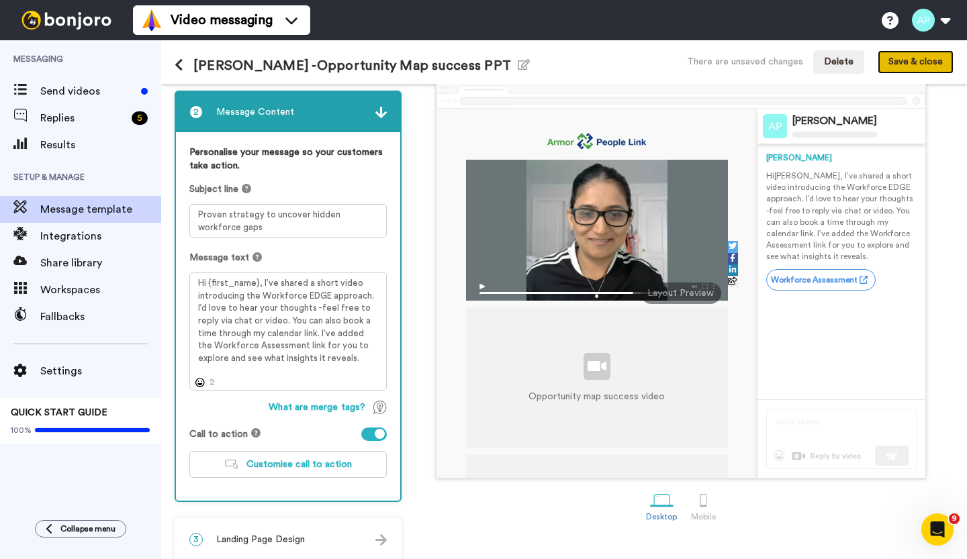
click at [903, 66] on button "Save & close" at bounding box center [916, 62] width 76 height 24
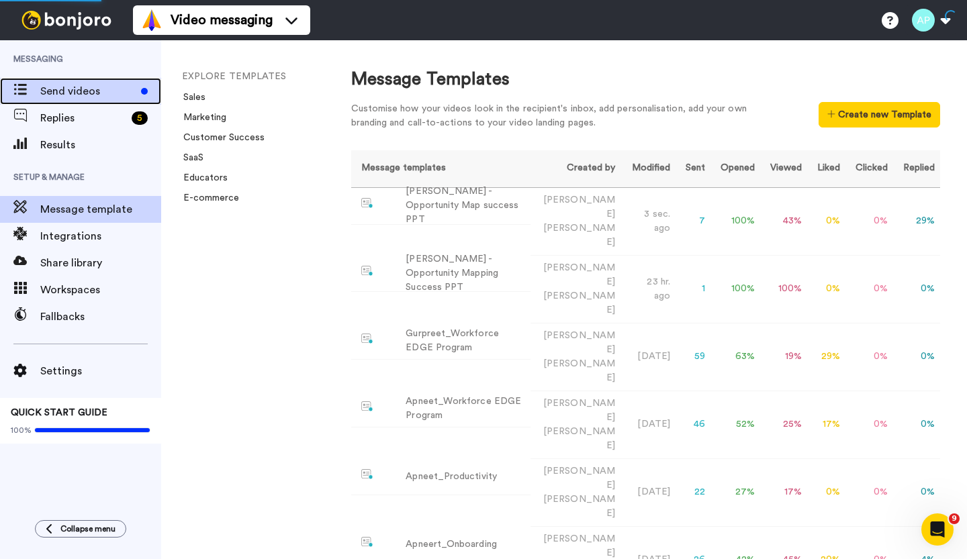
click at [66, 91] on span "Send videos" at bounding box center [87, 91] width 95 height 16
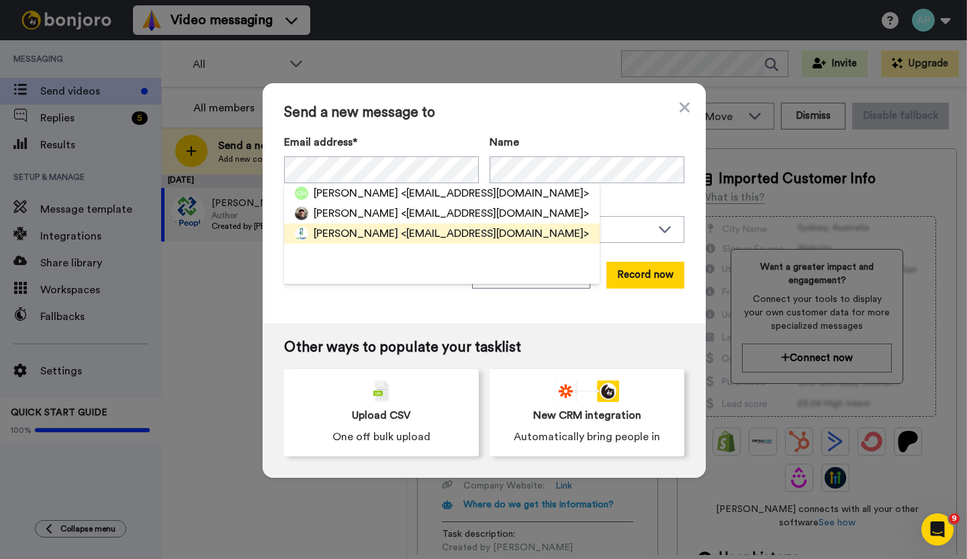
click at [332, 229] on span "Geoff Clendenning" at bounding box center [356, 234] width 85 height 16
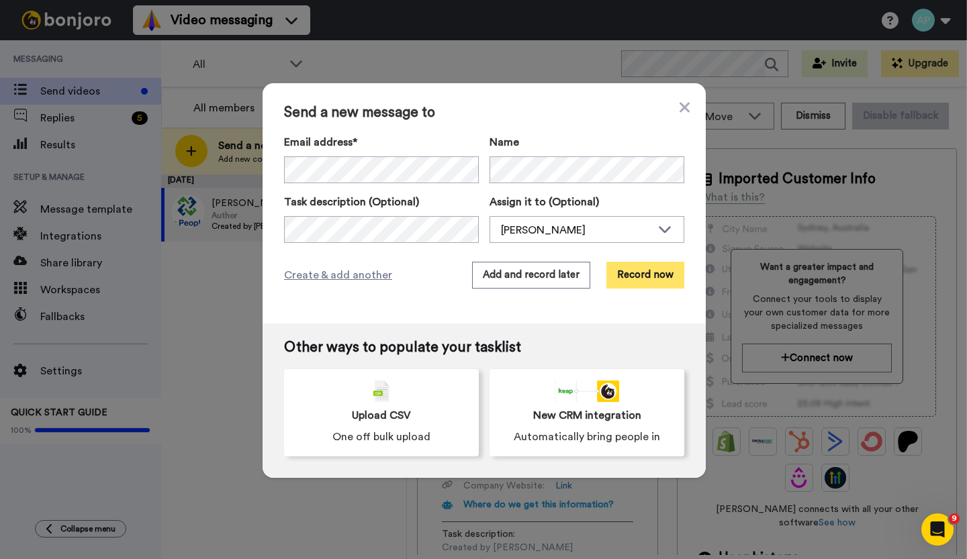
click at [627, 278] on button "Record now" at bounding box center [645, 275] width 78 height 27
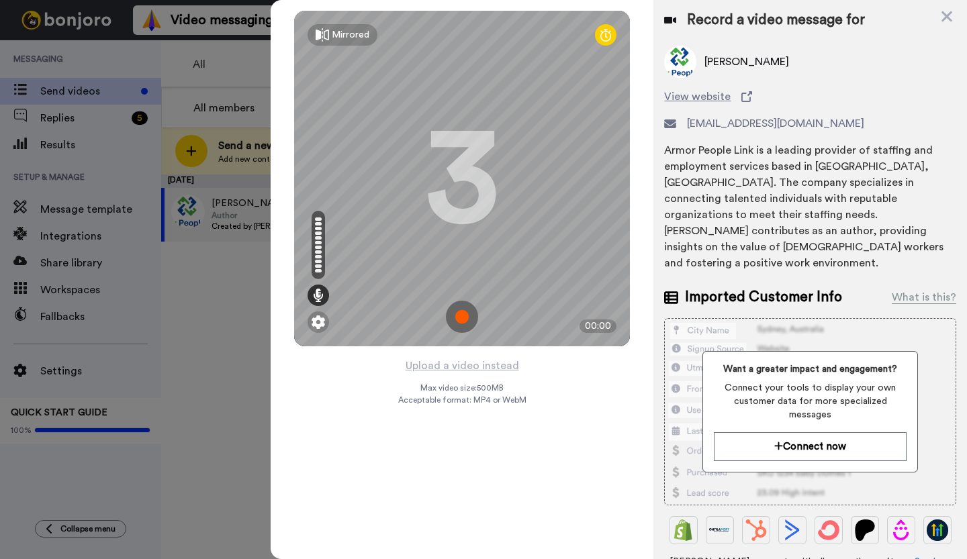
click at [465, 320] on img at bounding box center [462, 317] width 32 height 32
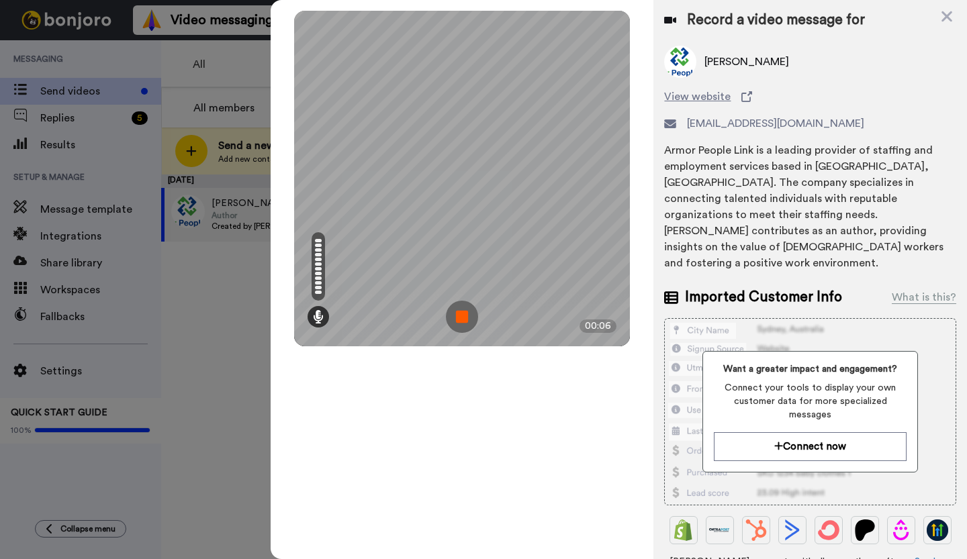
click at [465, 320] on img at bounding box center [462, 317] width 32 height 32
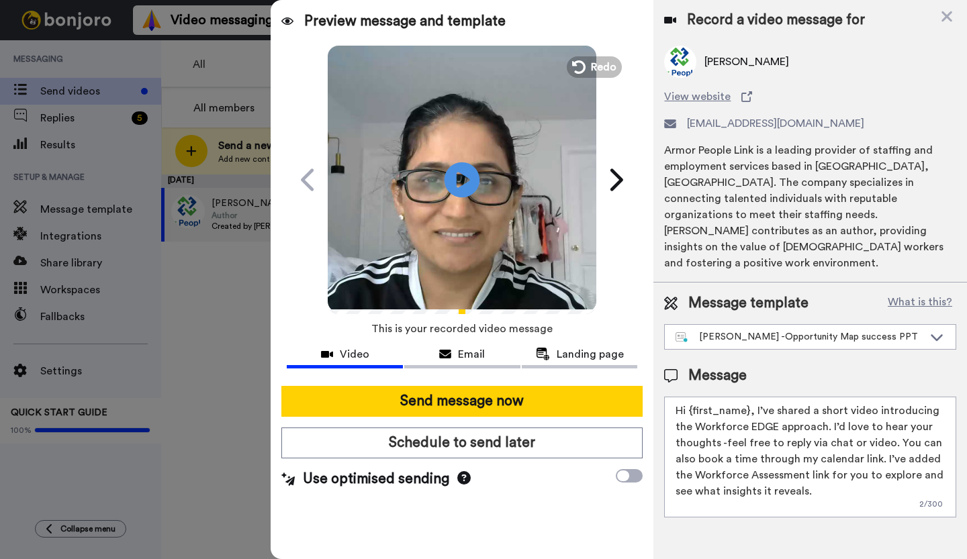
click at [454, 180] on icon at bounding box center [463, 180] width 36 height 36
click at [581, 71] on icon at bounding box center [577, 67] width 15 height 15
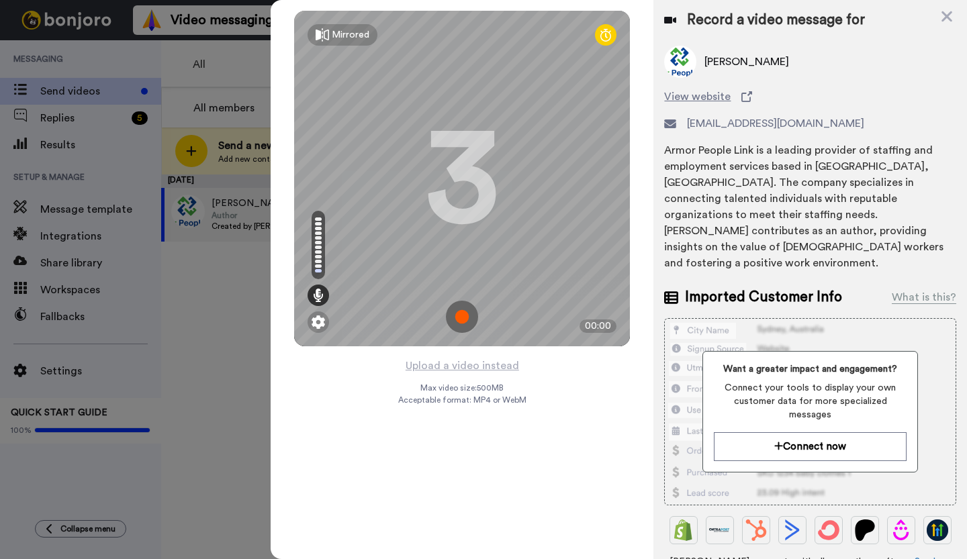
click at [461, 318] on img at bounding box center [462, 317] width 32 height 32
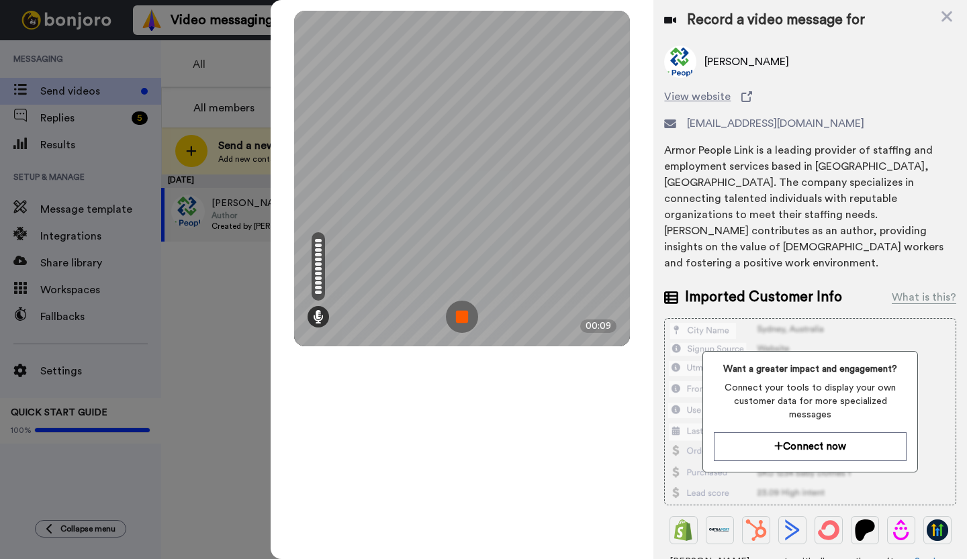
click at [461, 318] on img at bounding box center [462, 317] width 32 height 32
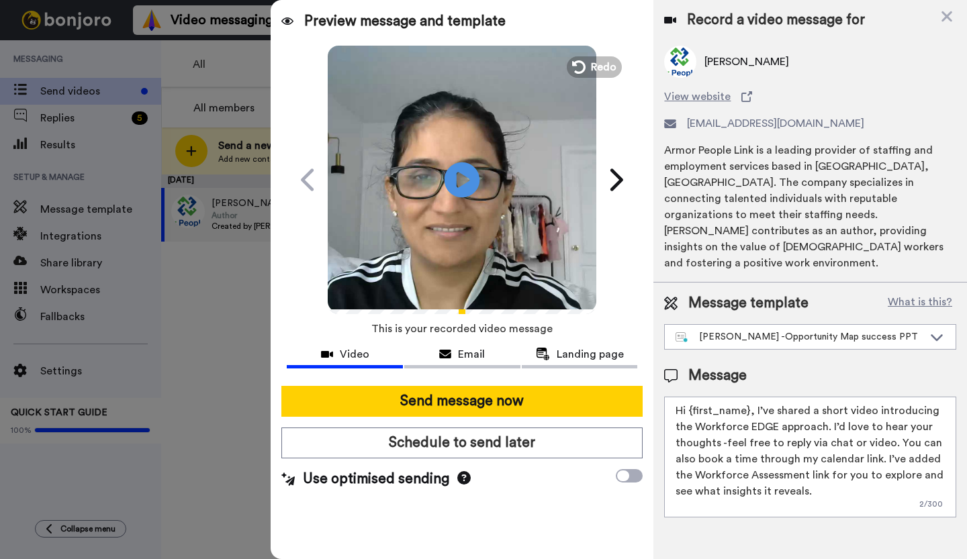
click at [459, 193] on icon at bounding box center [463, 180] width 36 height 36
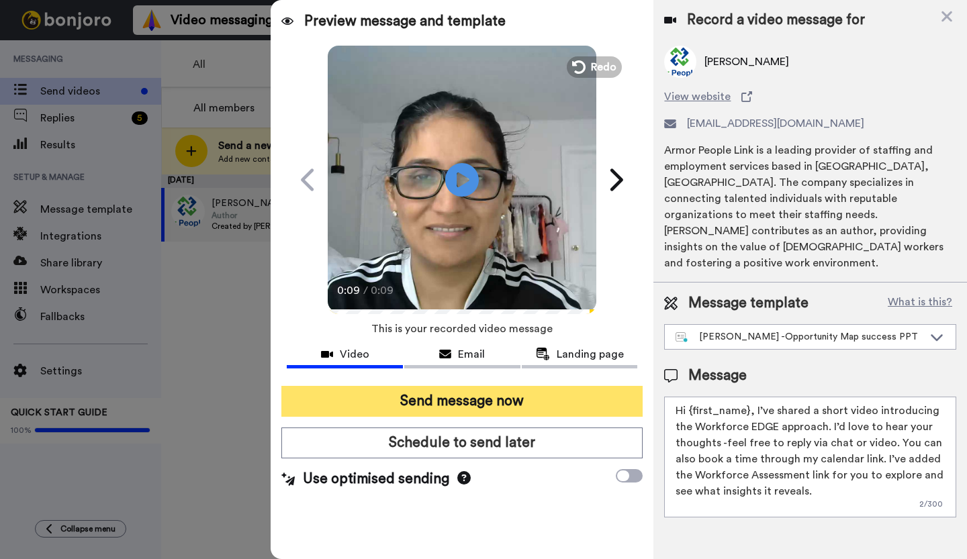
click at [445, 400] on button "Send message now" at bounding box center [461, 401] width 361 height 31
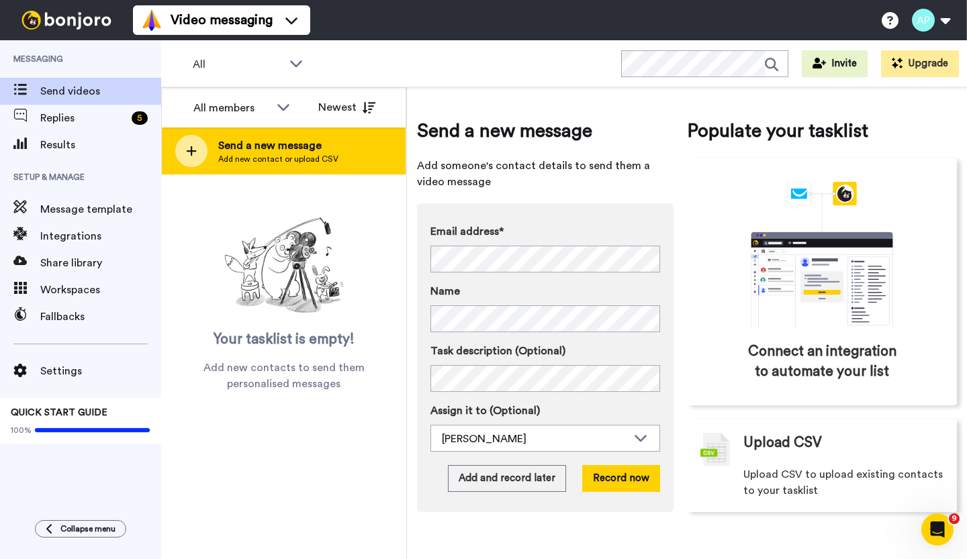
click at [189, 152] on icon at bounding box center [191, 151] width 11 height 12
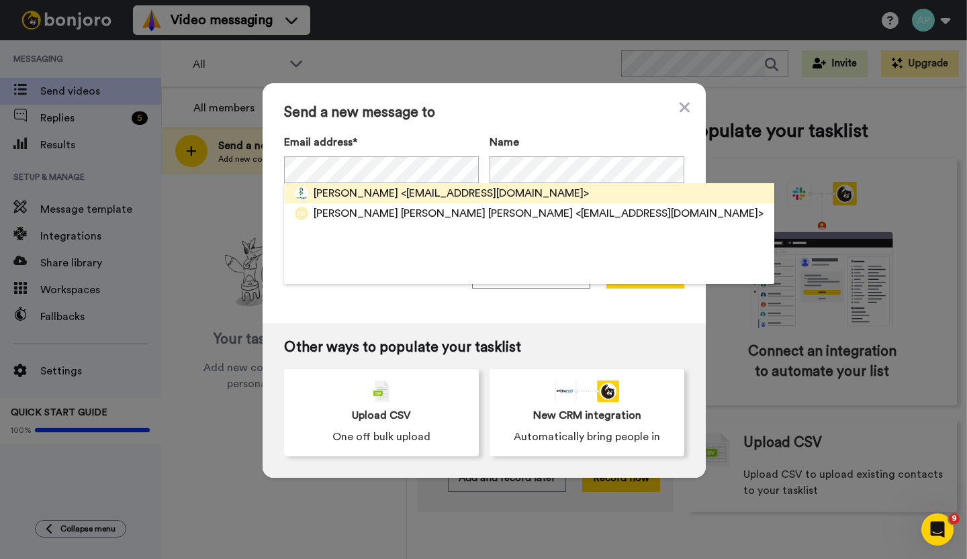
click at [353, 201] on span "[PERSON_NAME]" at bounding box center [356, 193] width 85 height 16
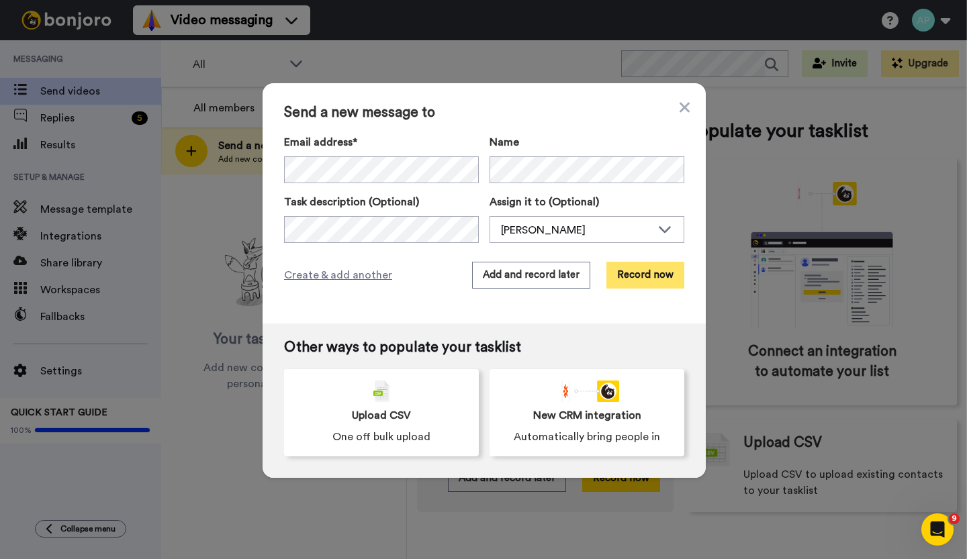
click at [642, 268] on button "Record now" at bounding box center [645, 275] width 78 height 27
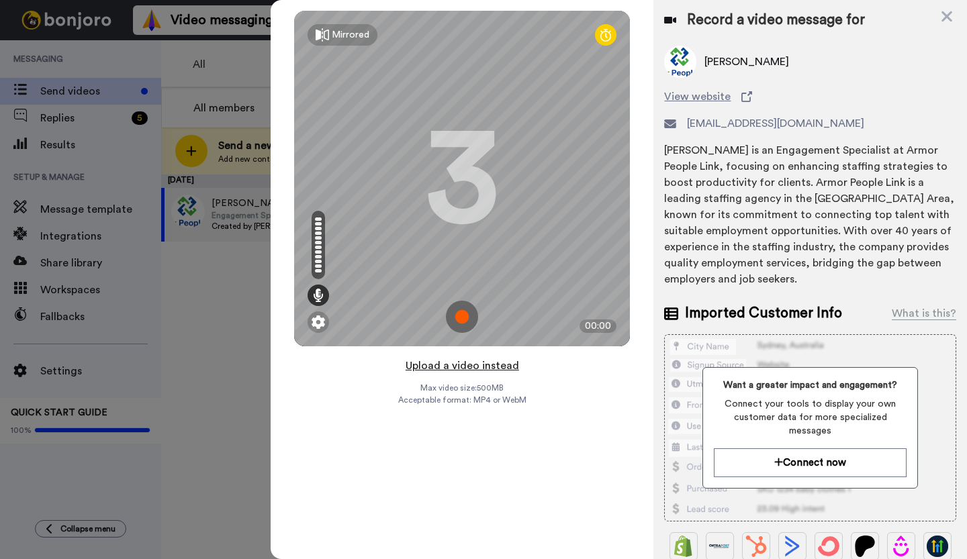
click at [473, 364] on button "Upload a video instead" at bounding box center [463, 365] width 122 height 17
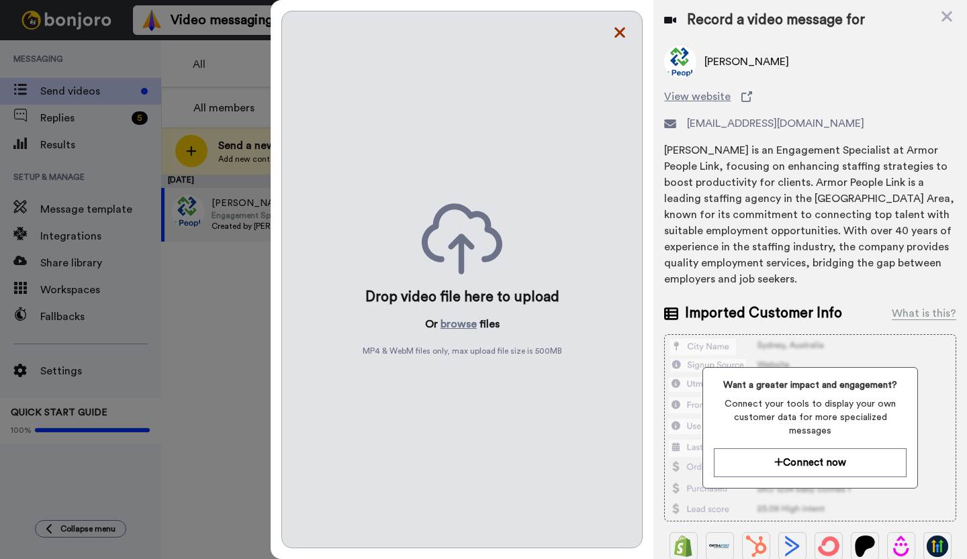
click at [615, 35] on icon at bounding box center [619, 32] width 13 height 17
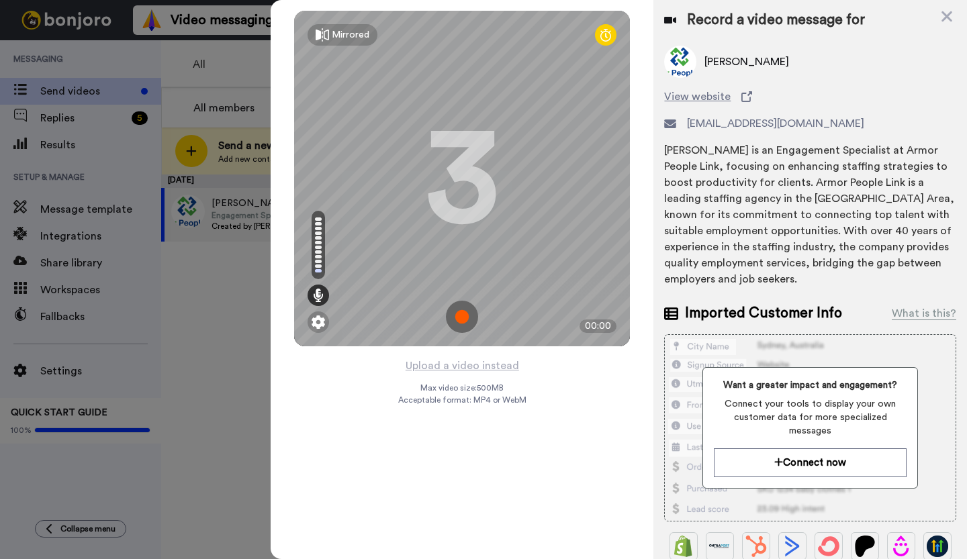
click at [462, 317] on img at bounding box center [462, 317] width 32 height 32
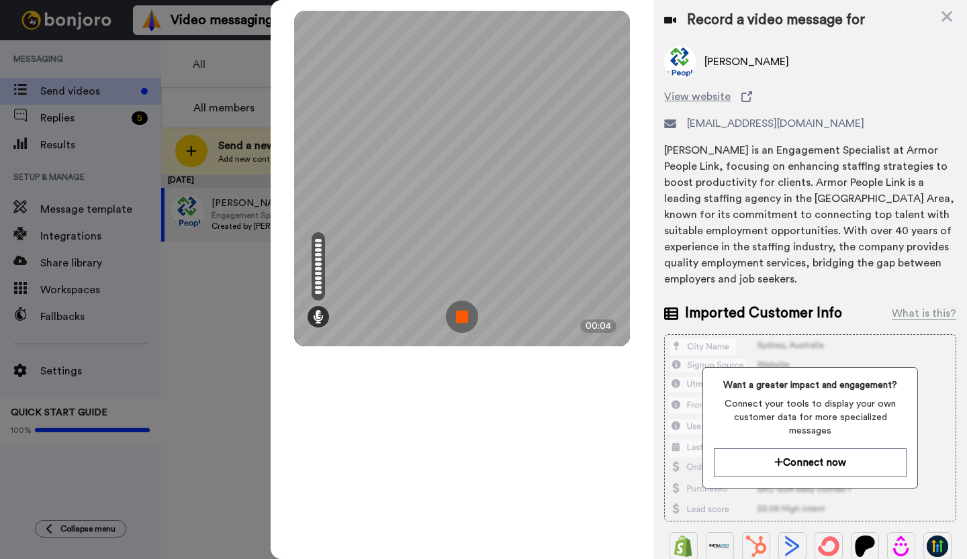
click at [462, 317] on img at bounding box center [462, 317] width 32 height 32
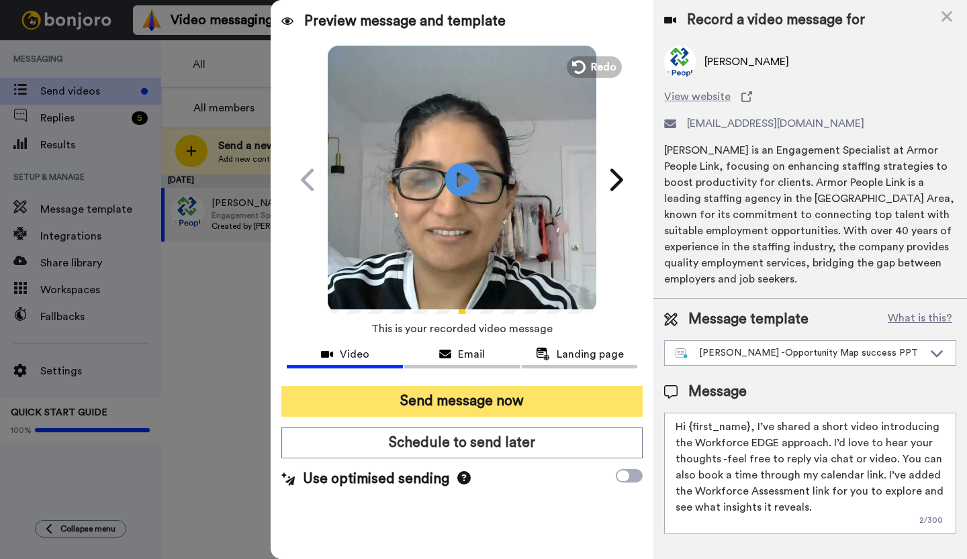
click at [452, 405] on button "Send message now" at bounding box center [461, 401] width 361 height 31
